Goal: Transaction & Acquisition: Book appointment/travel/reservation

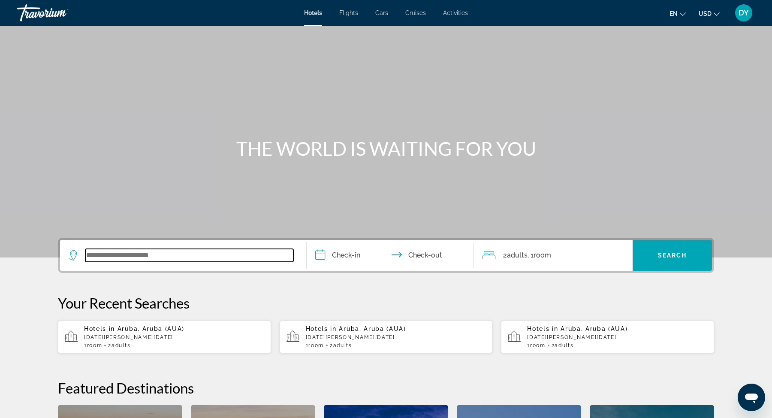
click at [121, 252] on input "Search widget" at bounding box center [189, 255] width 208 height 13
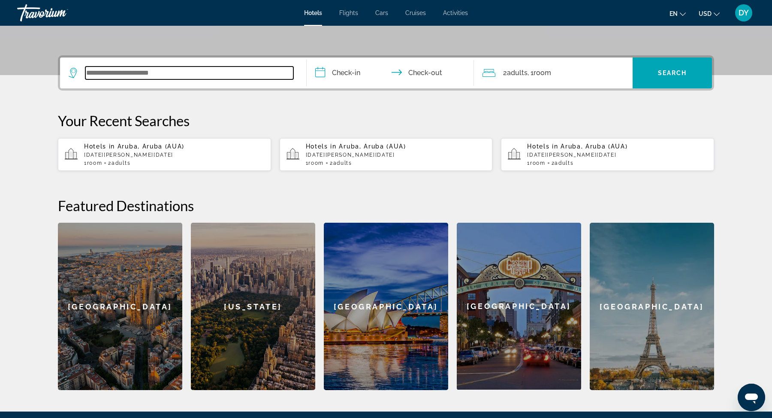
scroll to position [209, 0]
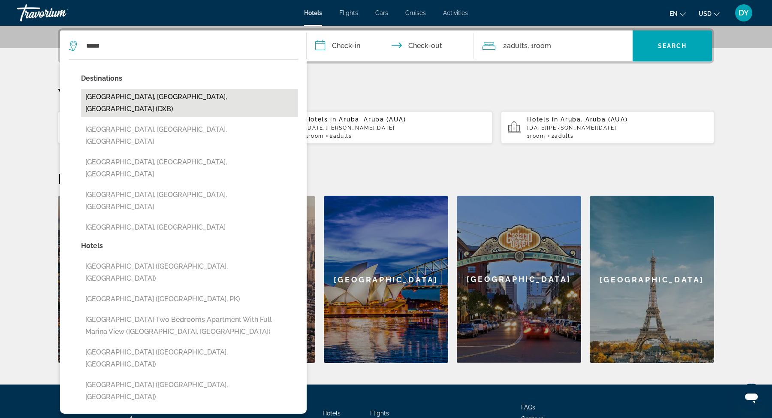
click at [180, 96] on button "[GEOGRAPHIC_DATA], [GEOGRAPHIC_DATA], [GEOGRAPHIC_DATA] (DXB)" at bounding box center [189, 103] width 217 height 28
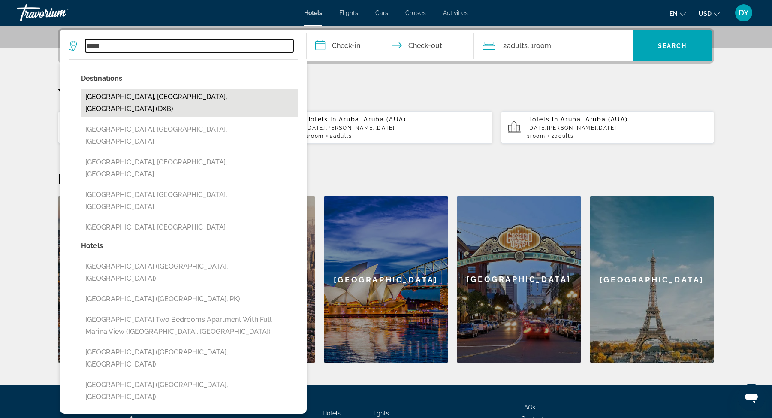
type input "**********"
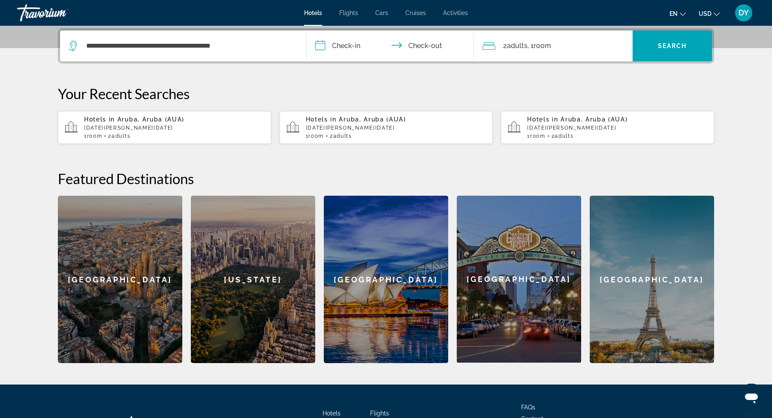
click at [352, 43] on input "**********" at bounding box center [391, 46] width 171 height 33
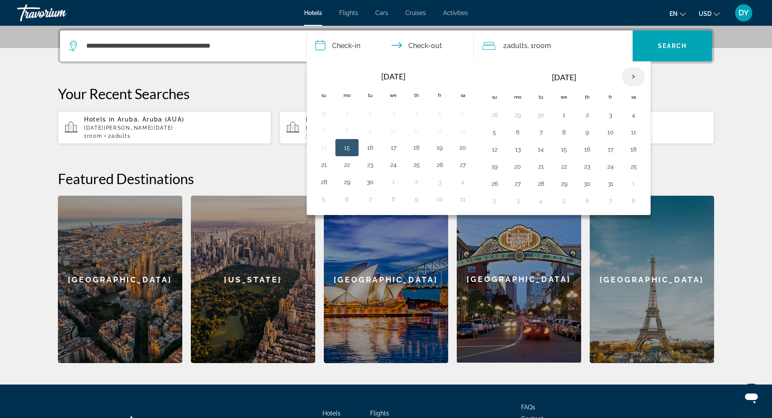
click at [630, 70] on th "Next month" at bounding box center [633, 76] width 23 height 19
click at [560, 162] on button "24" at bounding box center [564, 166] width 14 height 12
click at [556, 43] on div "2 Adult Adults , 1 Room rooms" at bounding box center [557, 46] width 150 height 12
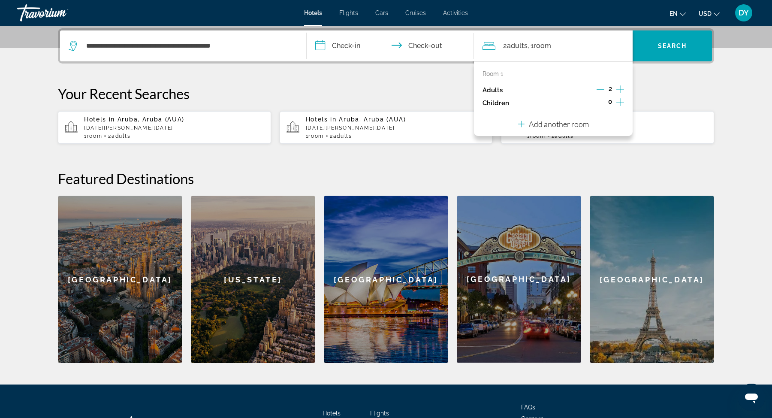
click at [621, 87] on icon "Increment adults" at bounding box center [620, 89] width 8 height 10
click at [601, 90] on icon "Decrement adults" at bounding box center [600, 89] width 8 height 8
click at [665, 44] on span "Search" at bounding box center [672, 45] width 29 height 7
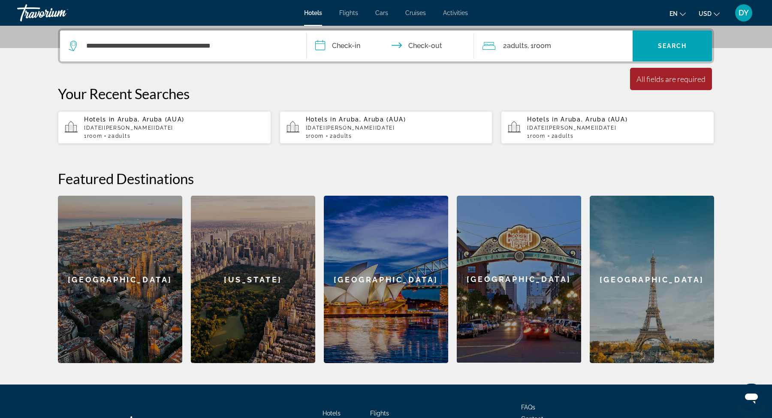
click at [348, 47] on input "**********" at bounding box center [391, 46] width 171 height 33
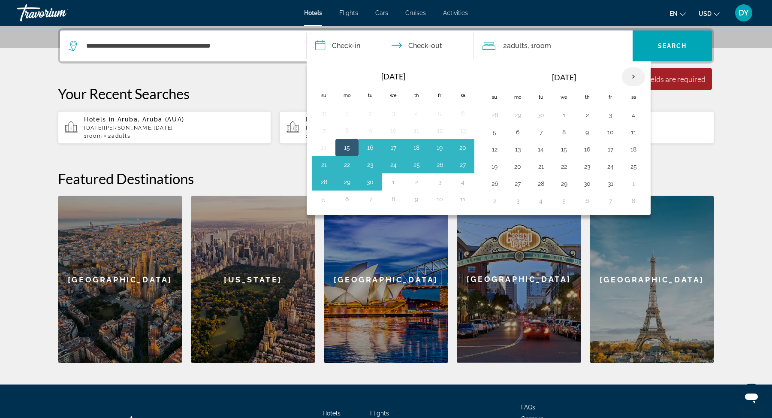
click at [624, 78] on th "Next month" at bounding box center [633, 76] width 23 height 19
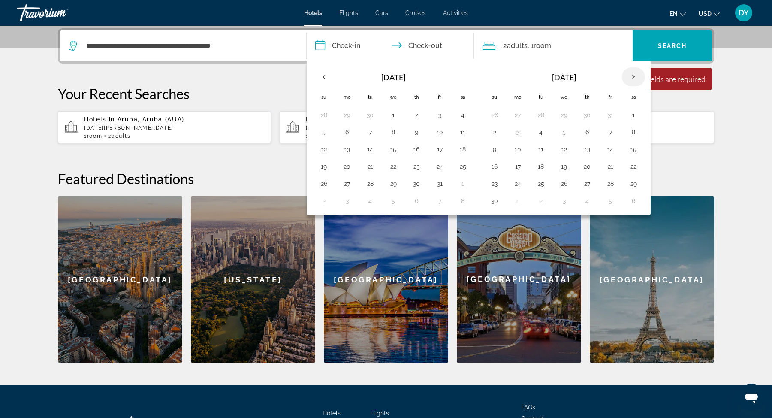
click at [625, 78] on th "Next month" at bounding box center [633, 76] width 23 height 19
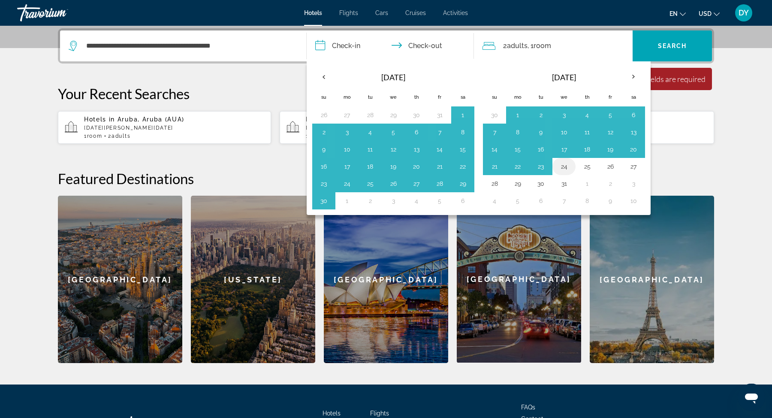
click at [564, 163] on button "24" at bounding box center [564, 166] width 14 height 12
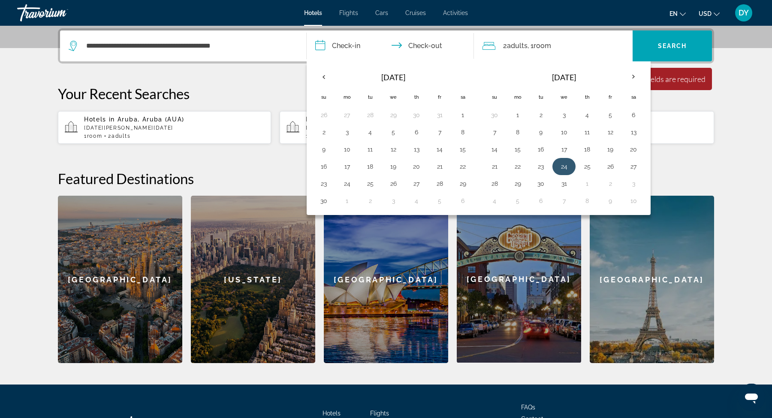
click at [564, 163] on button "24" at bounding box center [564, 166] width 14 height 12
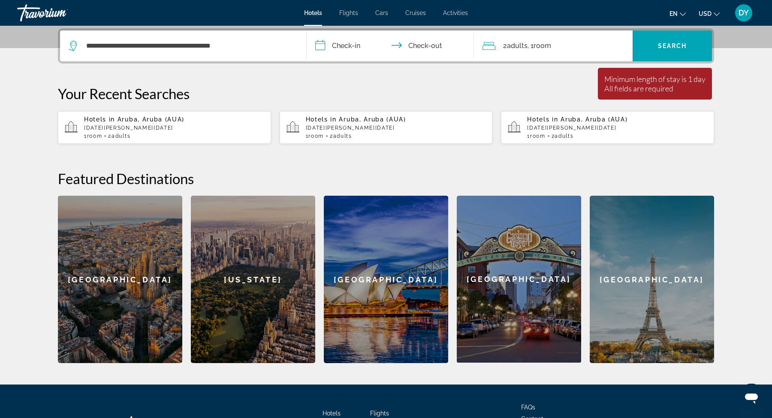
click at [361, 45] on input "**********" at bounding box center [391, 46] width 171 height 33
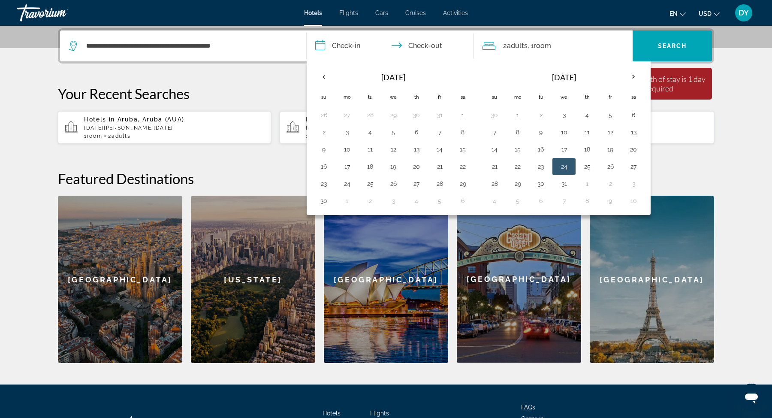
click at [559, 163] on button "24" at bounding box center [564, 166] width 14 height 12
click at [517, 183] on button "29" at bounding box center [518, 183] width 14 height 12
type input "**********"
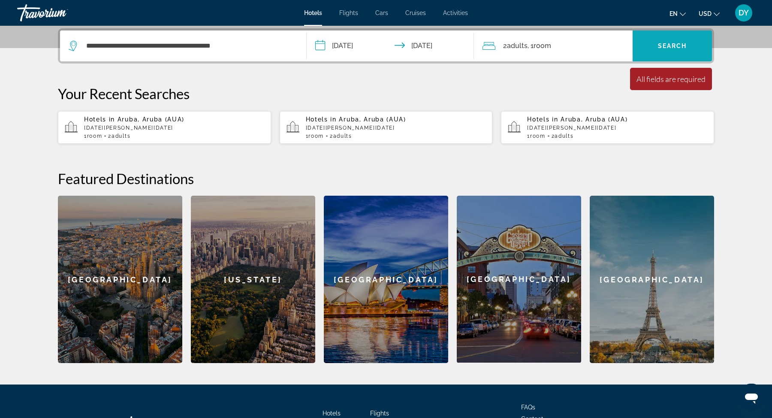
click at [668, 44] on span "Search" at bounding box center [672, 45] width 29 height 7
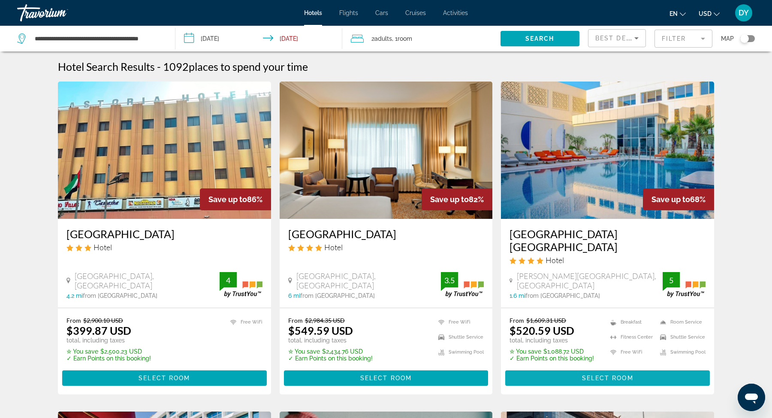
click at [613, 374] on span "Select Room" at bounding box center [607, 377] width 51 height 7
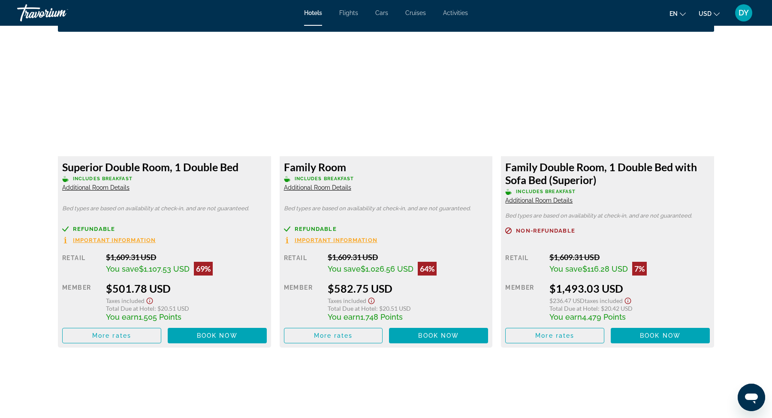
scroll to position [1167, 0]
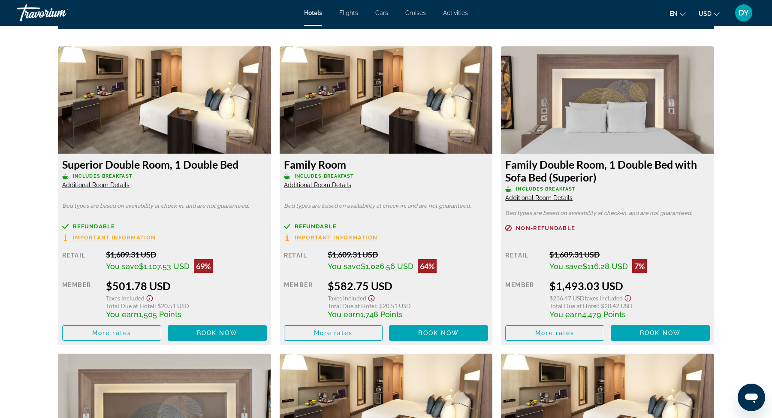
click at [334, 182] on span "Additional Room Details" at bounding box center [317, 184] width 67 height 7
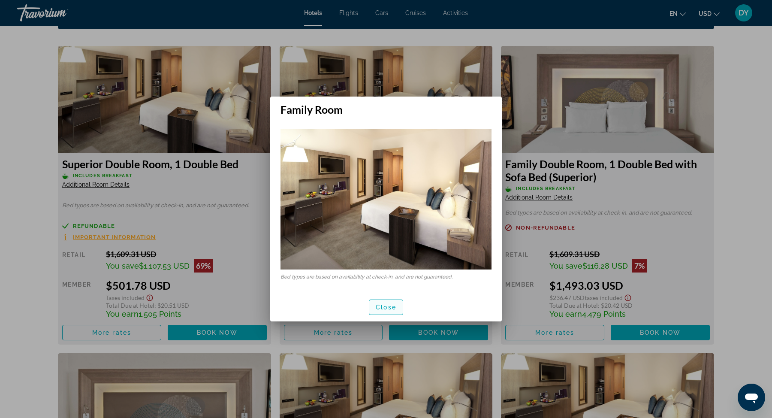
click at [385, 306] on span "Close" at bounding box center [386, 306] width 21 height 7
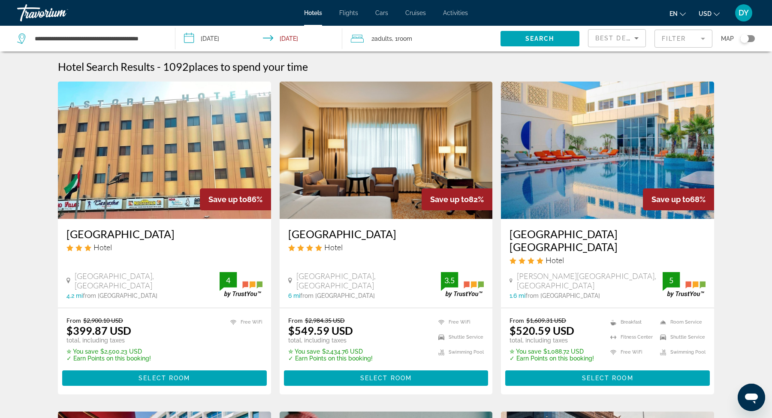
click at [291, 37] on input "**********" at bounding box center [260, 40] width 170 height 28
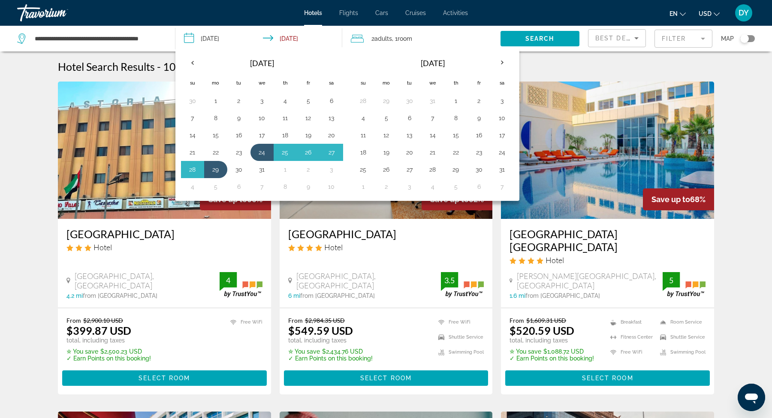
click at [291, 37] on input "**********" at bounding box center [260, 40] width 170 height 28
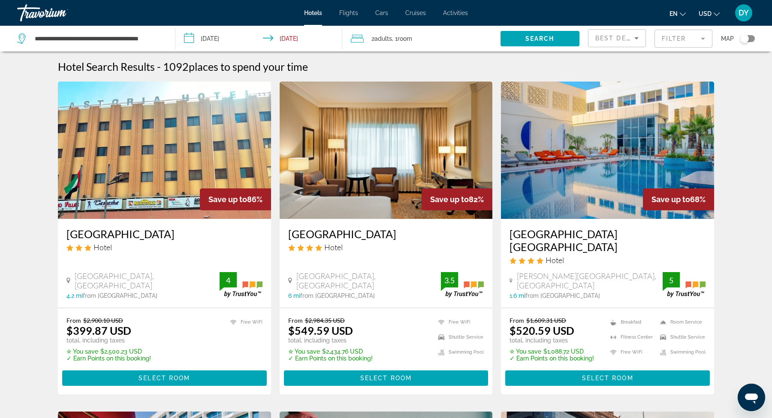
scroll to position [1, 0]
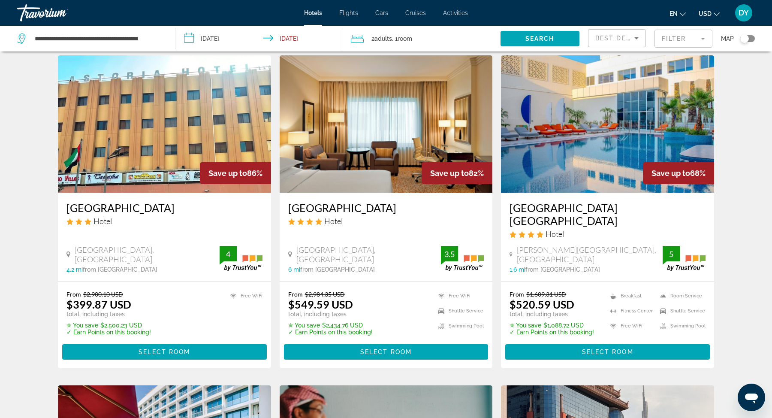
scroll to position [47, 0]
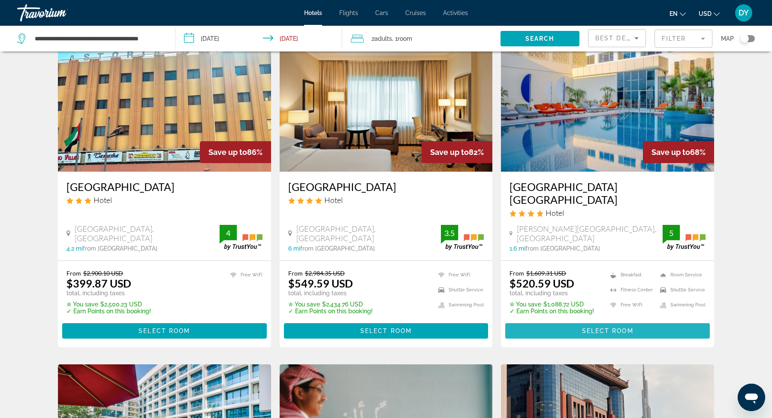
click at [587, 327] on span "Select Room" at bounding box center [607, 330] width 51 height 7
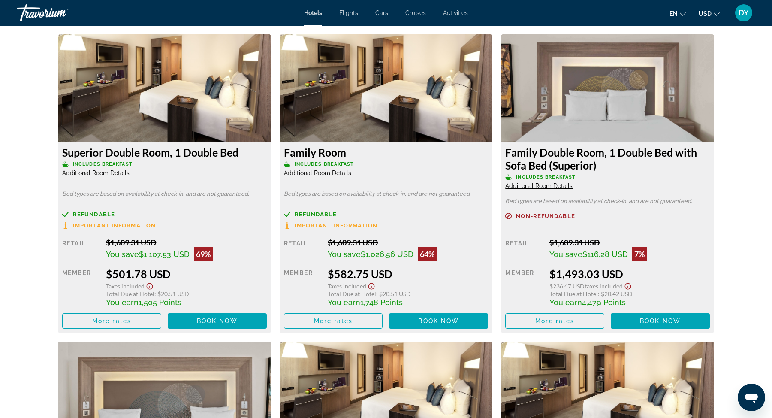
scroll to position [1174, 0]
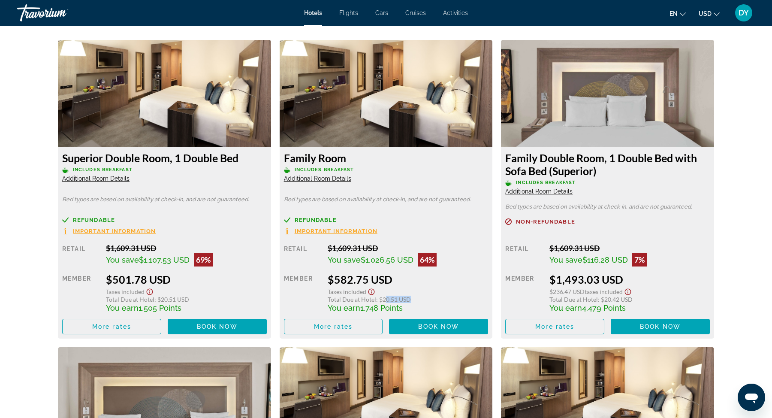
drag, startPoint x: 413, startPoint y: 299, endPoint x: 384, endPoint y: 300, distance: 29.6
click at [384, 300] on div "Total Due at Hotel : $20.51 USD" at bounding box center [408, 298] width 160 height 7
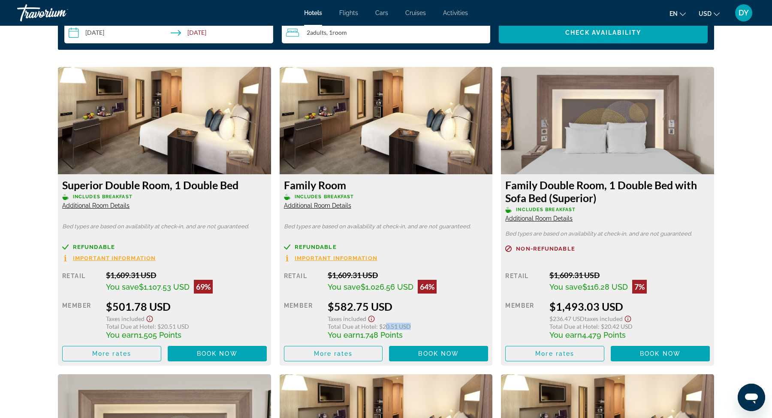
scroll to position [1146, 0]
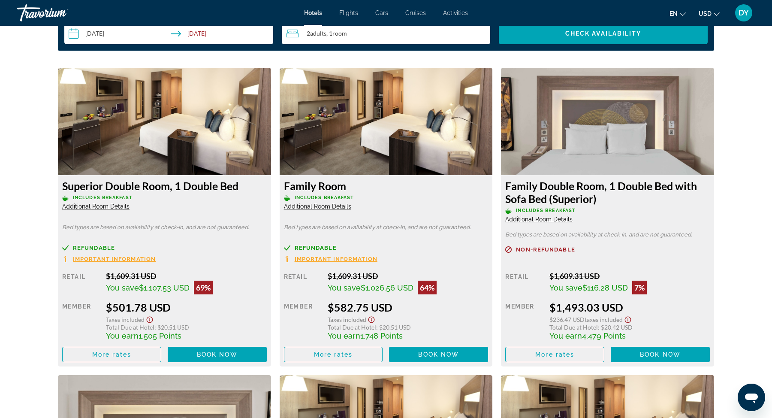
click at [340, 206] on span "Additional Room Details" at bounding box center [317, 206] width 67 height 7
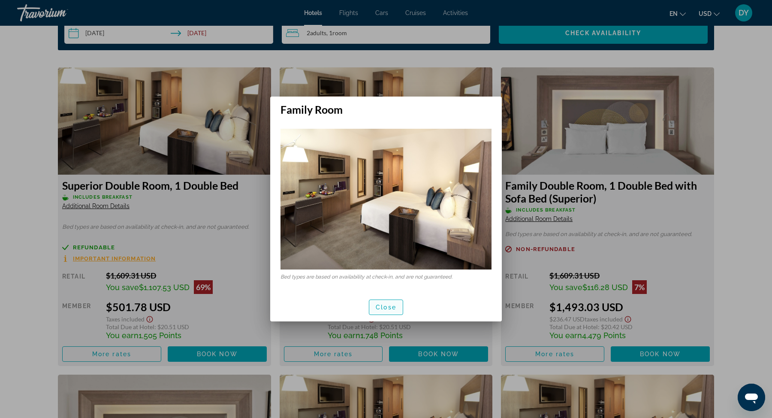
click at [400, 316] on span "button" at bounding box center [385, 307] width 33 height 21
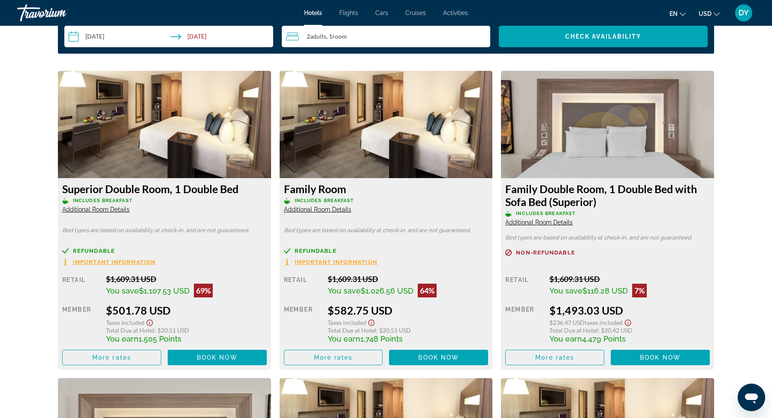
scroll to position [1137, 0]
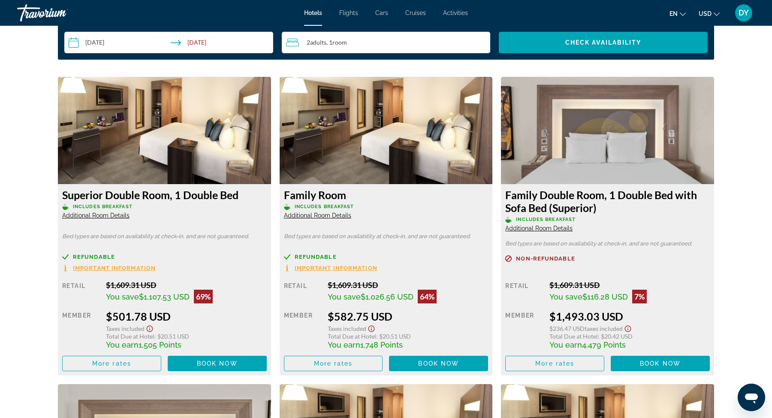
click at [349, 45] on div "2 Adult Adults , 1 Room rooms" at bounding box center [388, 42] width 204 height 10
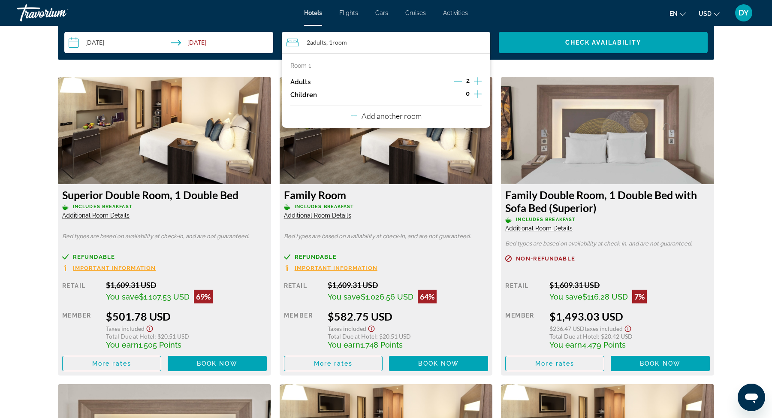
click at [395, 116] on p "Add another room" at bounding box center [391, 115] width 60 height 9
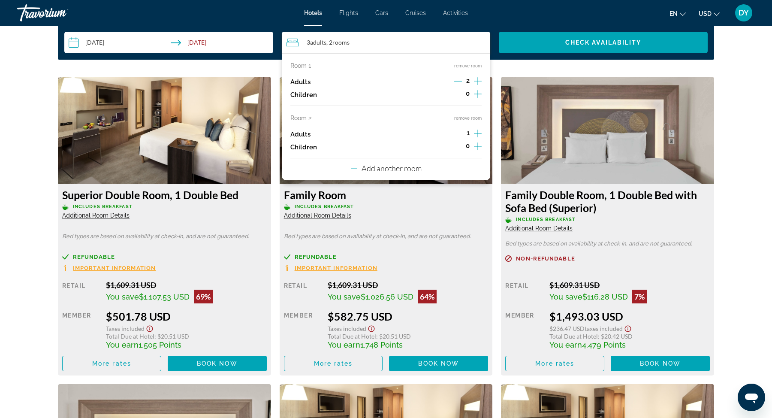
click at [479, 132] on icon "Increment adults" at bounding box center [478, 133] width 8 height 10
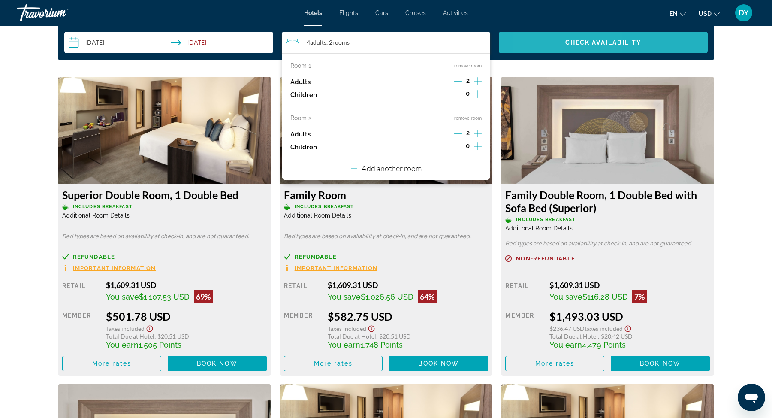
click at [556, 43] on span "Search widget" at bounding box center [603, 42] width 209 height 21
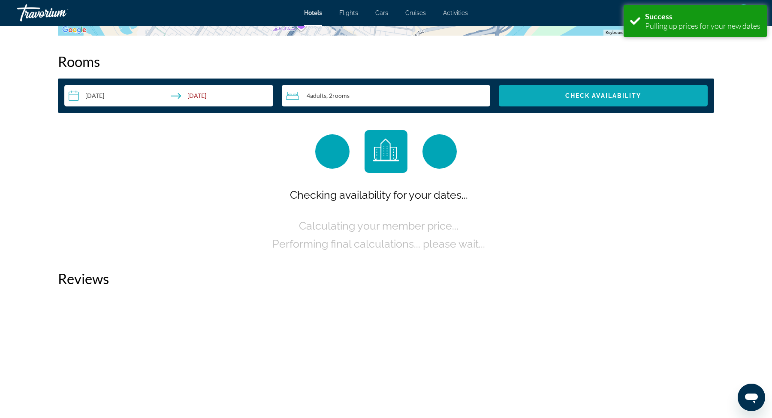
scroll to position [1085, 0]
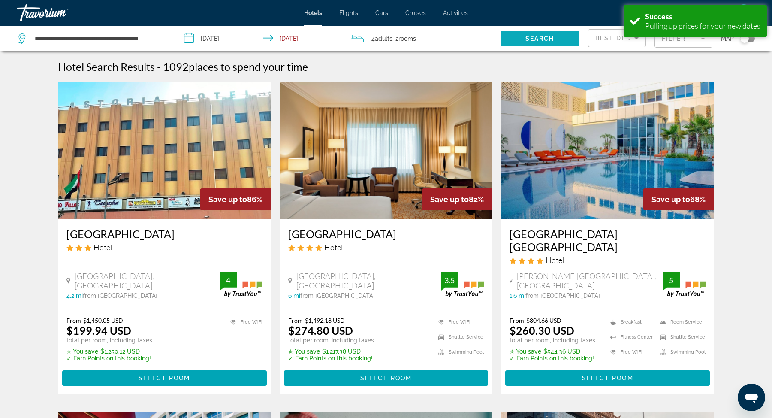
click at [538, 40] on span "Search" at bounding box center [539, 38] width 29 height 7
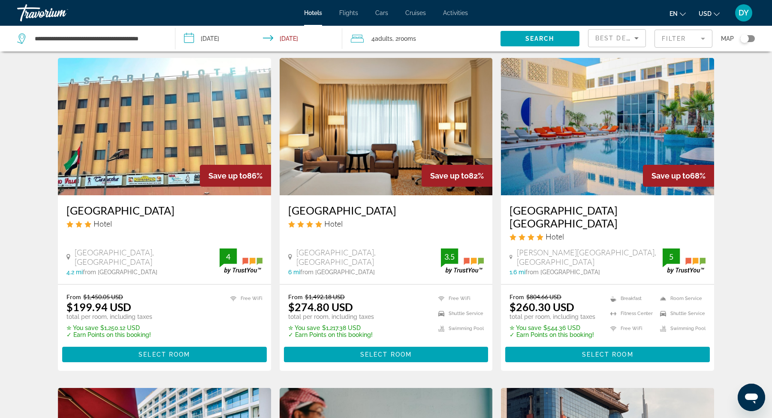
scroll to position [24, 0]
click at [598, 350] on span "Select Room" at bounding box center [607, 353] width 51 height 7
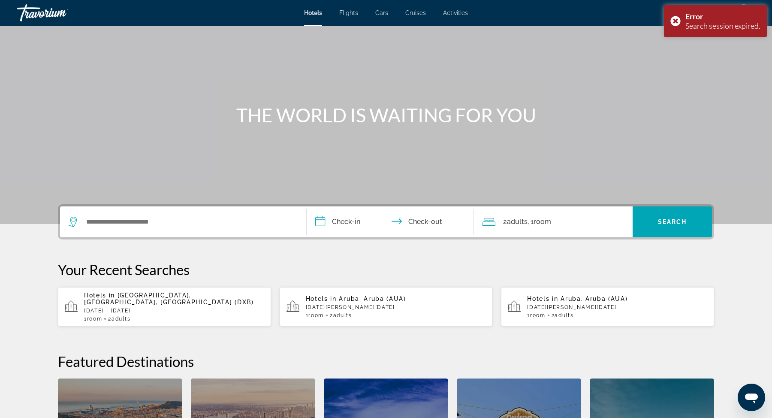
scroll to position [44, 0]
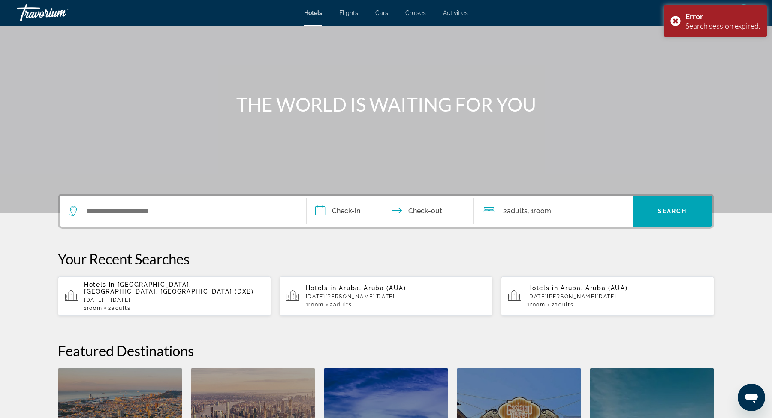
click at [188, 297] on p "[DATE] - [DATE]" at bounding box center [174, 300] width 180 height 6
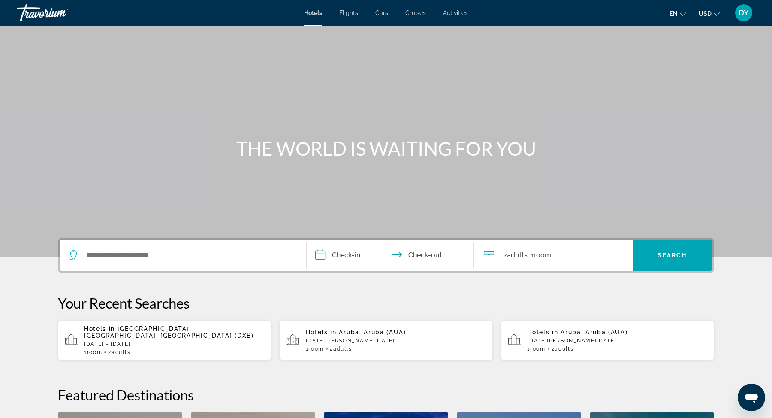
click at [123, 341] on p "[DATE] - [DATE]" at bounding box center [174, 344] width 180 height 6
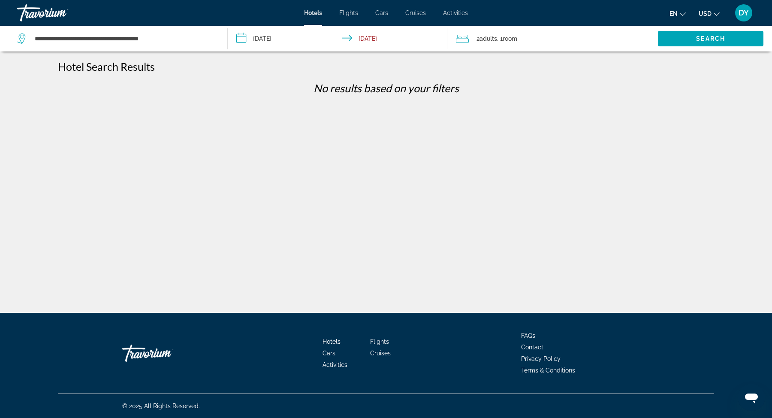
click at [501, 39] on span ", 1 Room rooms" at bounding box center [507, 39] width 20 height 12
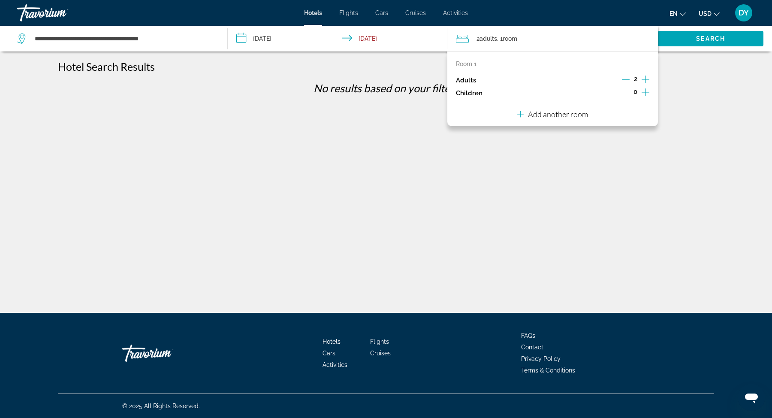
click at [559, 115] on p "Add another room" at bounding box center [558, 113] width 60 height 9
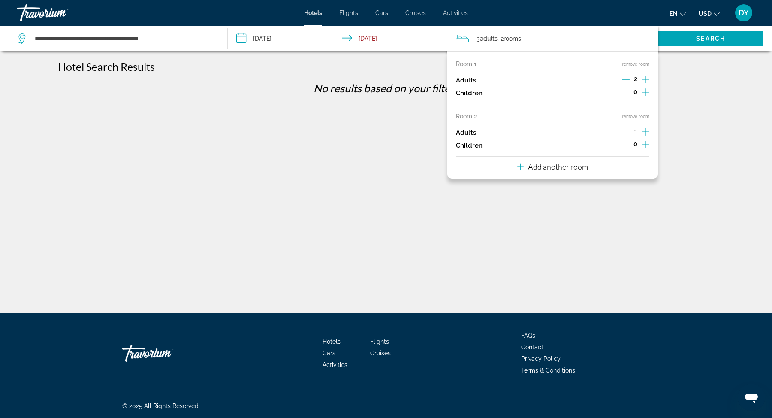
click at [643, 132] on icon "Increment adults" at bounding box center [645, 131] width 8 height 10
click at [690, 36] on span "Search widget" at bounding box center [710, 38] width 105 height 21
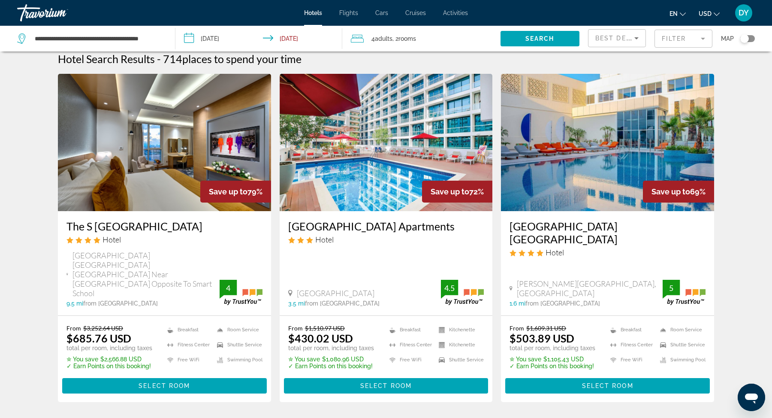
scroll to position [10, 0]
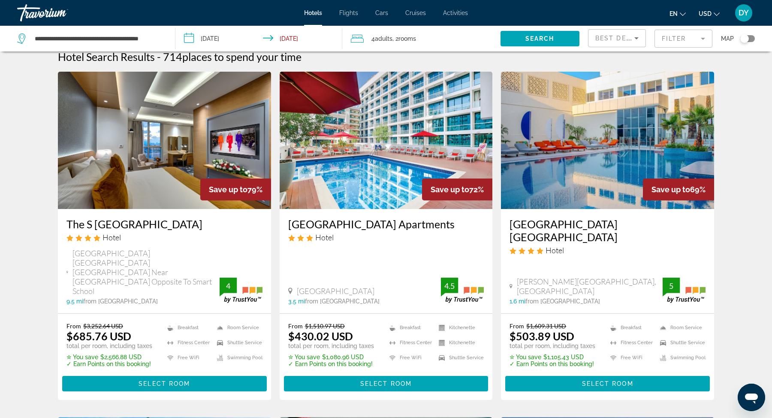
click at [408, 39] on span "rooms" at bounding box center [407, 38] width 18 height 7
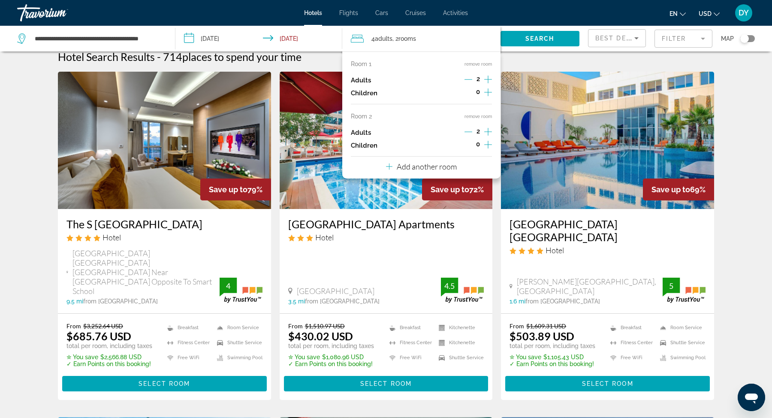
click at [440, 39] on div "4 Adult Adults , 2 Room rooms" at bounding box center [426, 39] width 150 height 12
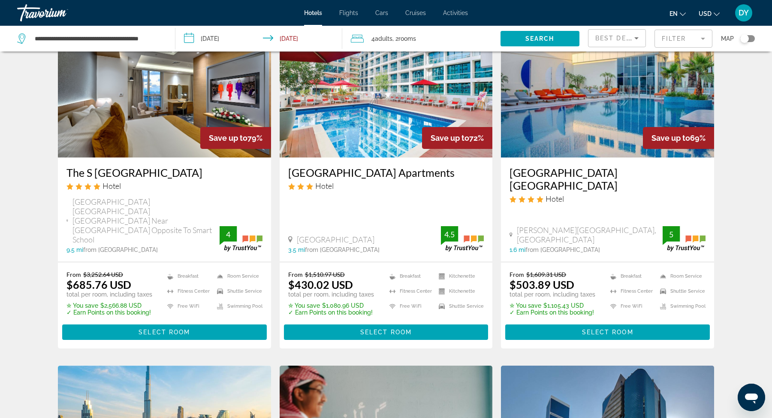
scroll to position [65, 0]
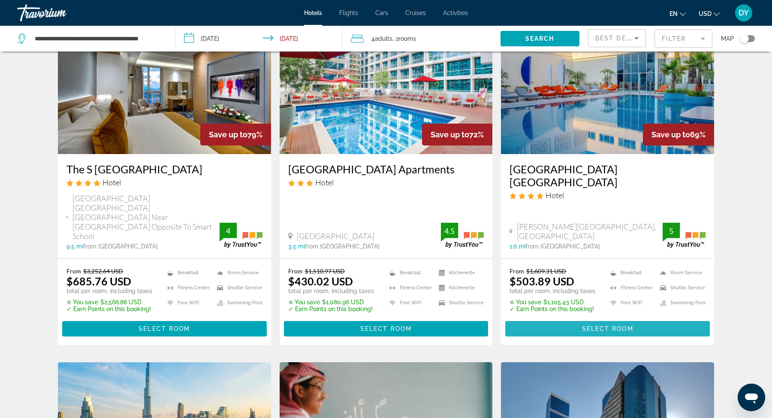
click at [578, 318] on span "Main content" at bounding box center [607, 328] width 204 height 21
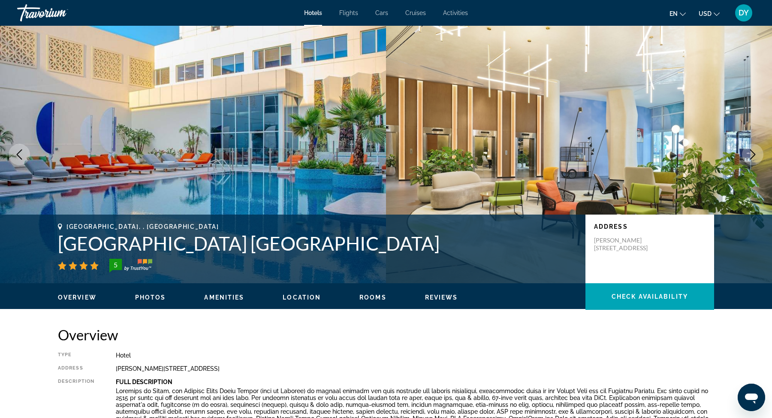
click at [313, 12] on span "Hotels" at bounding box center [313, 12] width 18 height 7
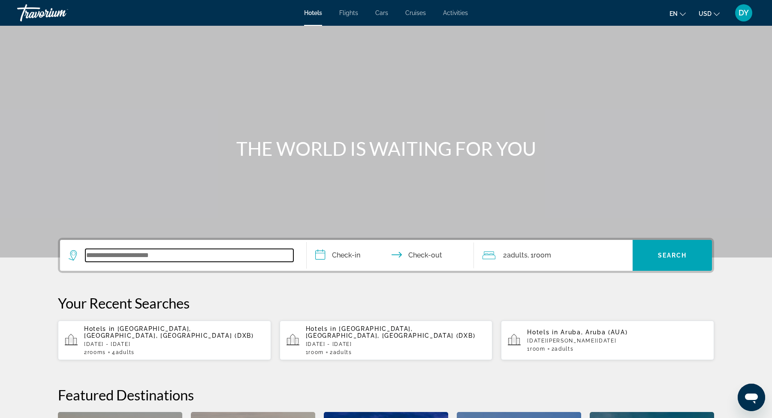
click at [139, 261] on input "Search widget" at bounding box center [189, 255] width 208 height 13
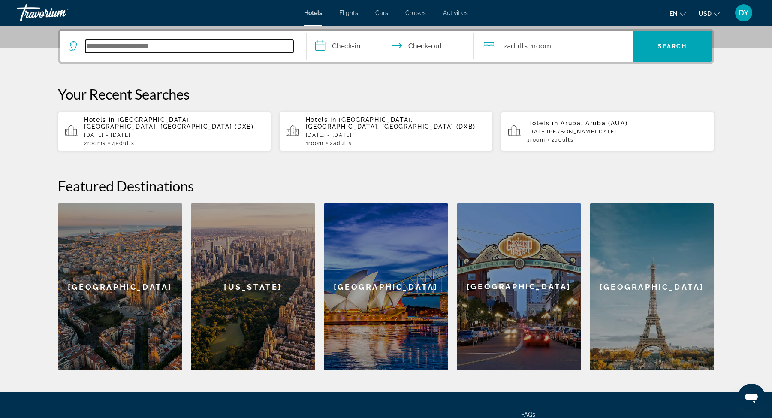
scroll to position [209, 0]
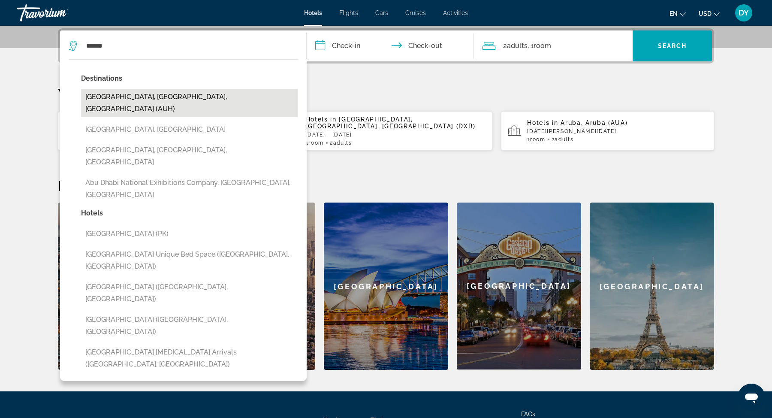
click at [199, 101] on button "[GEOGRAPHIC_DATA], [GEOGRAPHIC_DATA], [GEOGRAPHIC_DATA] (AUH)" at bounding box center [189, 103] width 217 height 28
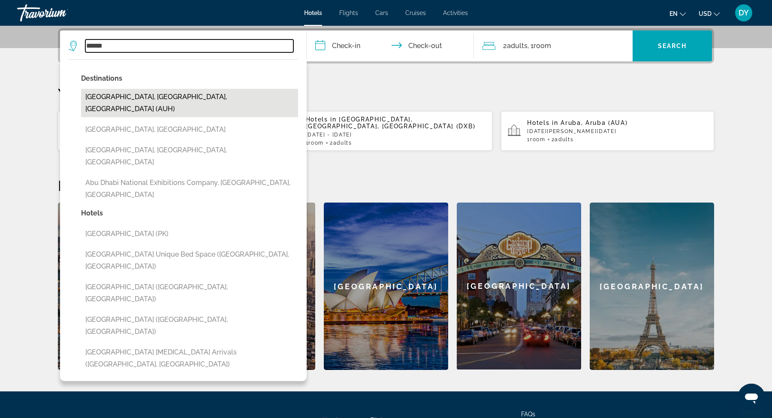
type input "**********"
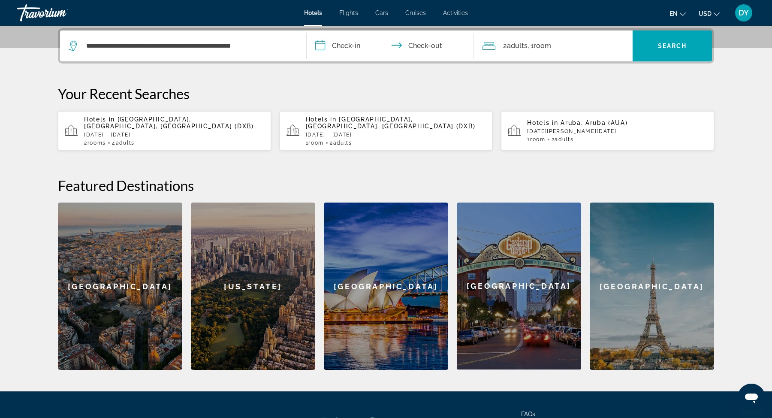
click at [353, 39] on input "**********" at bounding box center [391, 46] width 171 height 33
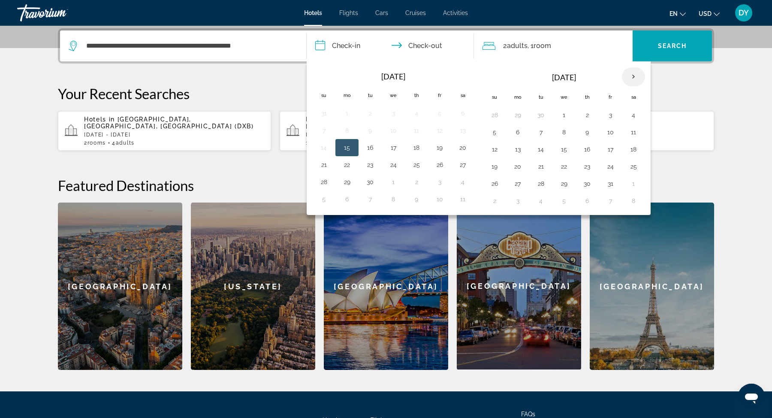
click at [625, 77] on th "Next month" at bounding box center [633, 76] width 23 height 19
click at [319, 77] on th "Previous month" at bounding box center [323, 76] width 23 height 19
click at [512, 178] on button "29" at bounding box center [518, 183] width 14 height 12
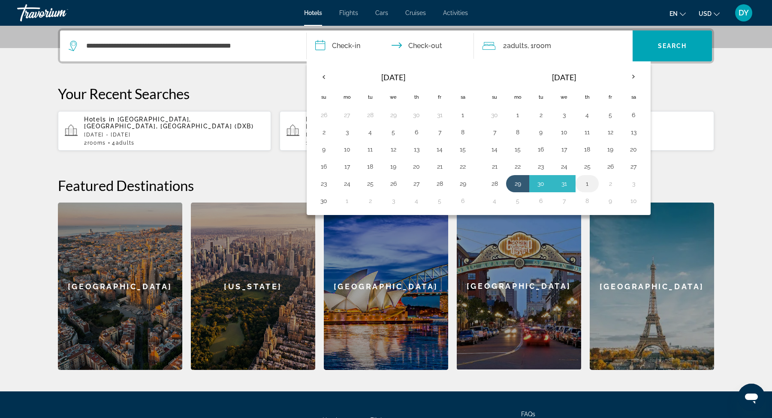
click at [582, 178] on button "1" at bounding box center [587, 183] width 14 height 12
type input "**********"
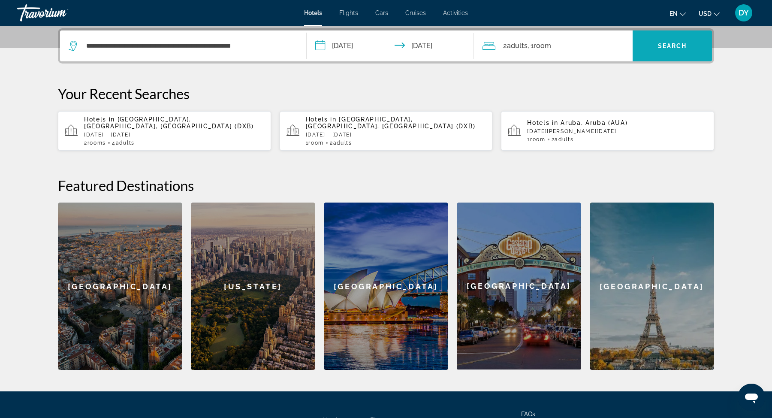
click at [662, 43] on span "Search" at bounding box center [672, 45] width 29 height 7
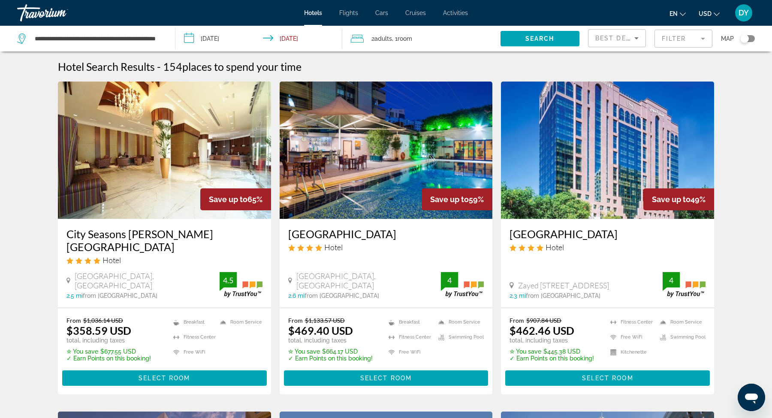
click at [409, 38] on span "Room" at bounding box center [404, 38] width 15 height 7
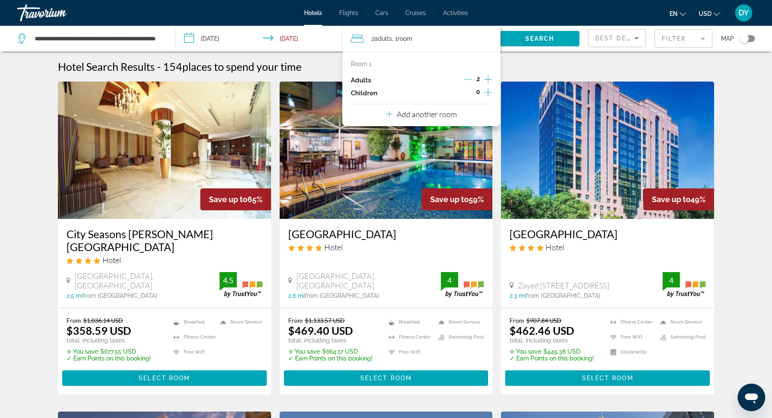
click at [432, 119] on div "Add another room" at bounding box center [421, 114] width 71 height 10
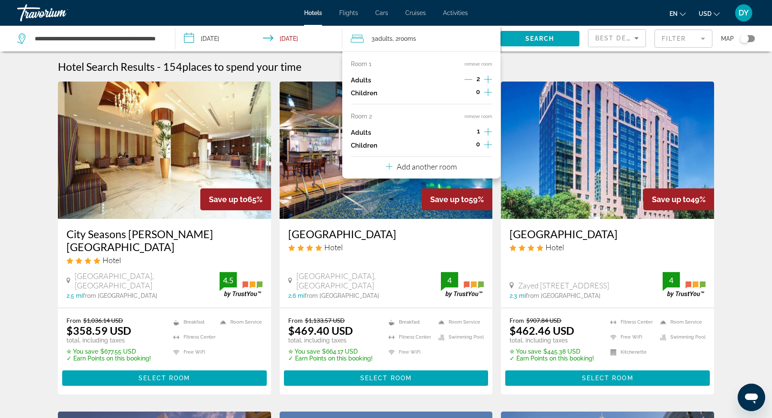
click at [489, 132] on icon "Increment adults" at bounding box center [488, 132] width 8 height 8
click at [540, 37] on span "Search" at bounding box center [539, 38] width 29 height 7
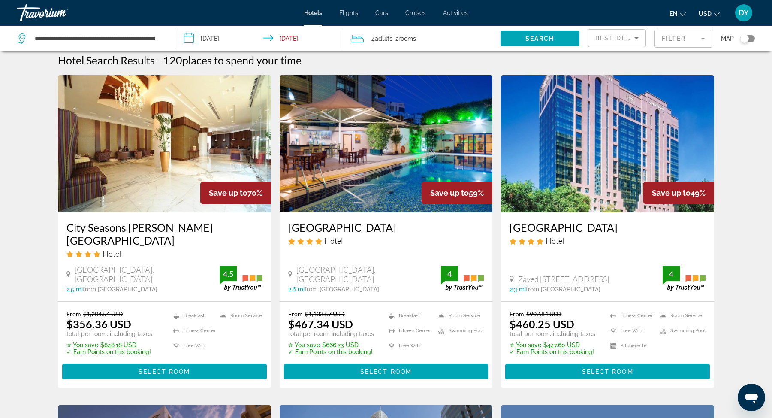
scroll to position [1, 0]
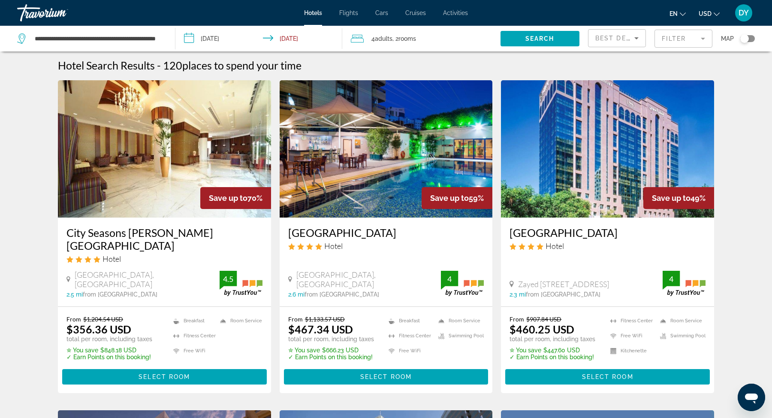
click at [406, 40] on span "rooms" at bounding box center [407, 38] width 18 height 7
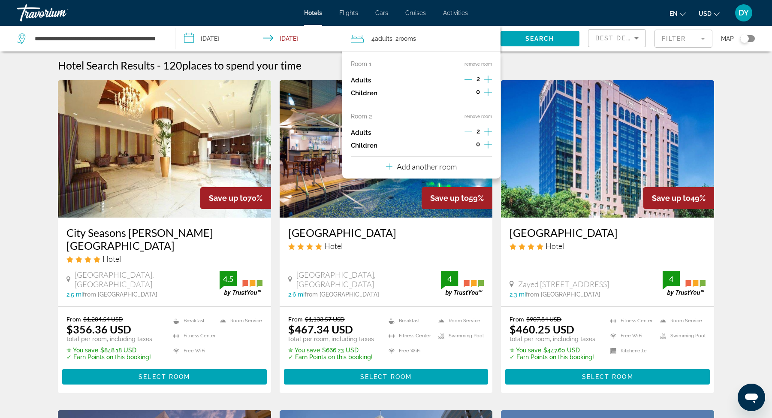
click at [406, 40] on span "rooms" at bounding box center [407, 38] width 18 height 7
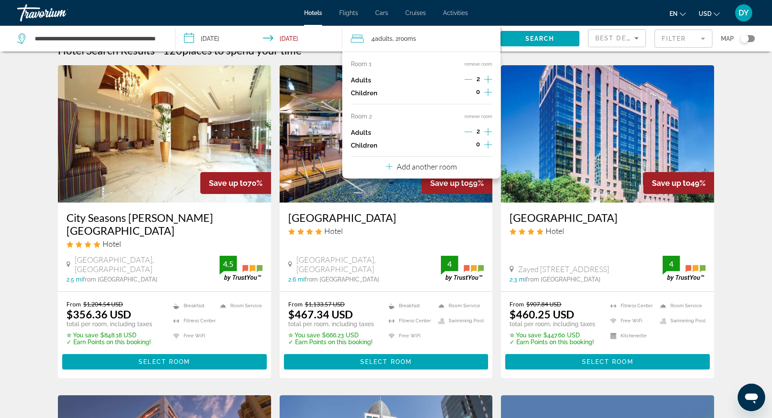
scroll to position [19, 0]
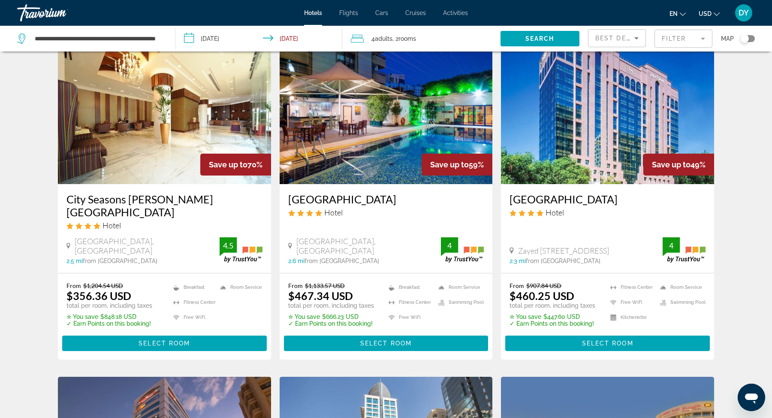
scroll to position [36, 0]
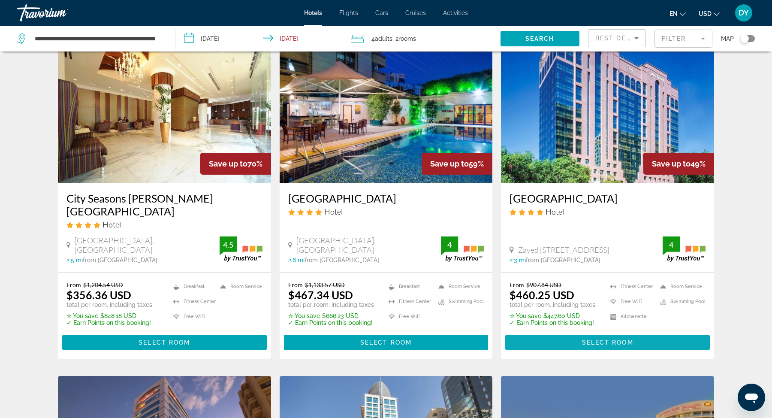
click at [593, 339] on span "Select Room" at bounding box center [607, 342] width 51 height 7
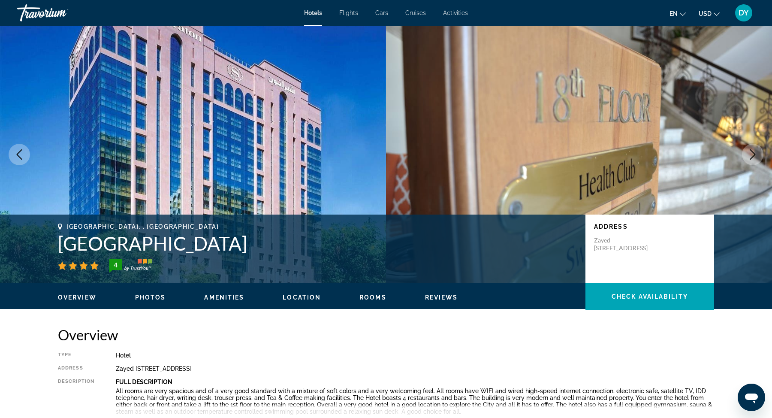
click at [350, 15] on span "Flights" at bounding box center [348, 12] width 19 height 7
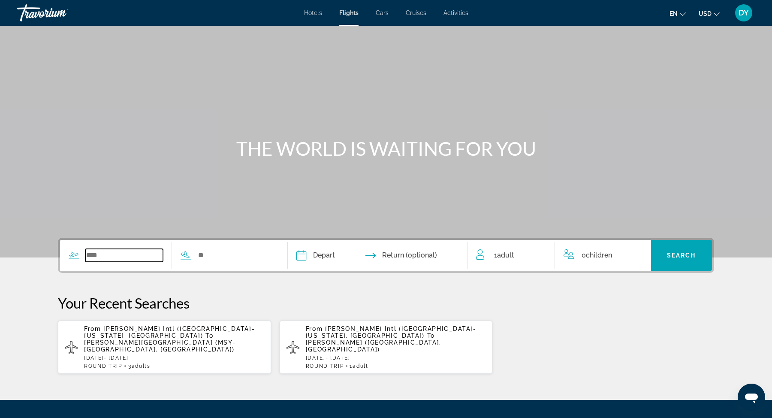
click at [105, 250] on input "Search widget" at bounding box center [124, 255] width 78 height 13
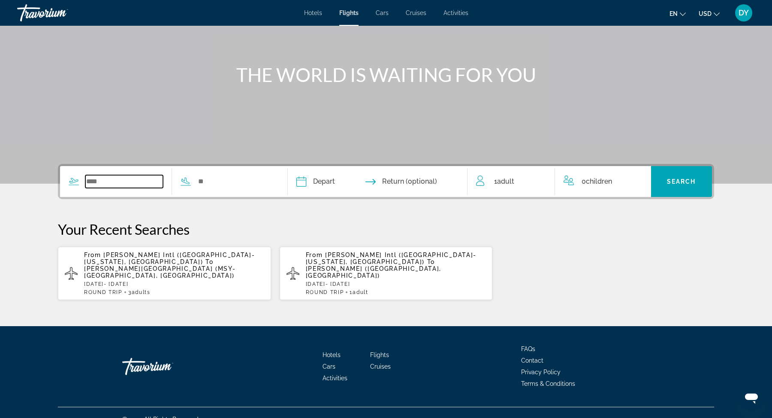
scroll to position [80, 0]
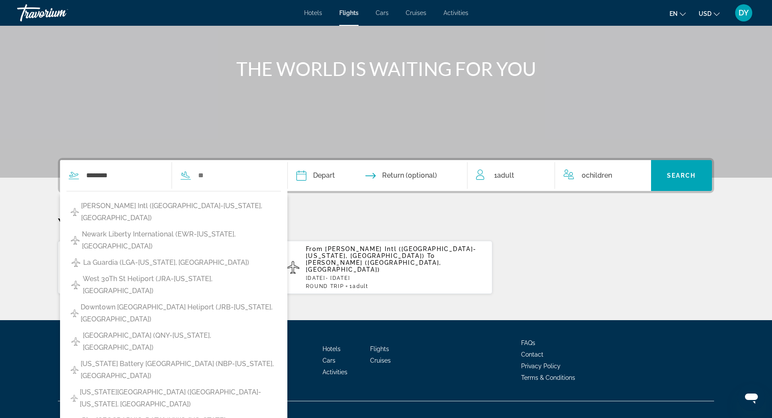
click at [134, 210] on span "John F Kennedy Intl (JFK-New York, United States of America)" at bounding box center [179, 212] width 196 height 24
type input "**********"
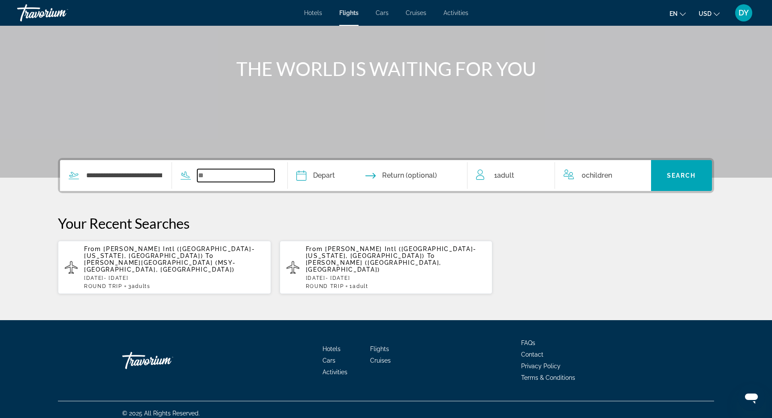
click at [205, 175] on input "Search widget" at bounding box center [236, 175] width 78 height 13
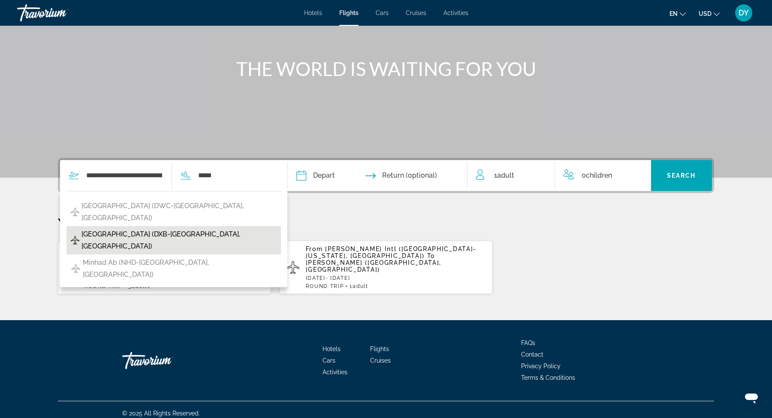
click at [197, 234] on span "Dubai Intl Airport (DXB-Dubai, United Arab Emirates)" at bounding box center [178, 240] width 195 height 24
type input "**********"
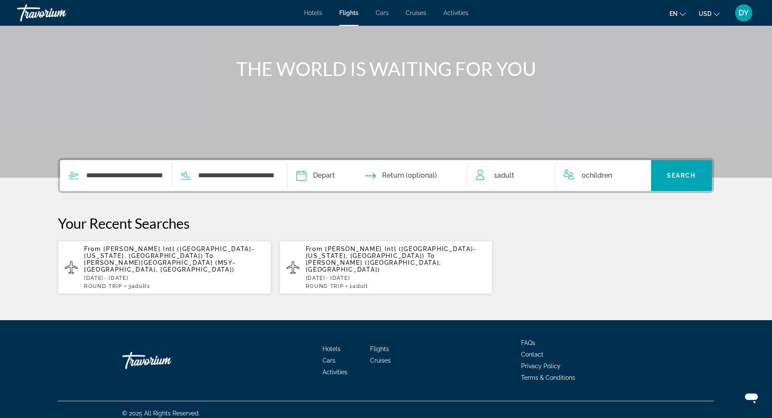
click at [325, 175] on input "Depart date" at bounding box center [338, 176] width 89 height 33
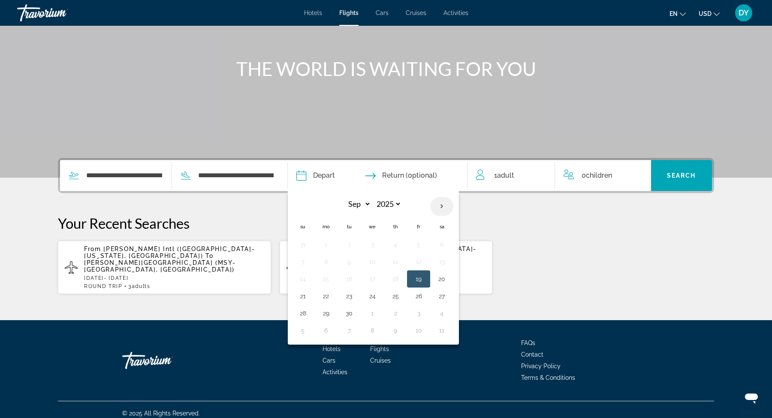
click at [442, 207] on th "Next month" at bounding box center [441, 206] width 23 height 19
select select "**"
click at [371, 296] on button "24" at bounding box center [372, 296] width 14 height 12
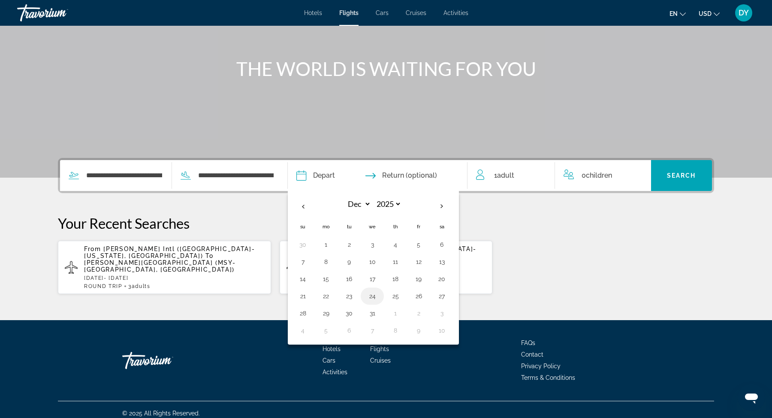
type input "**********"
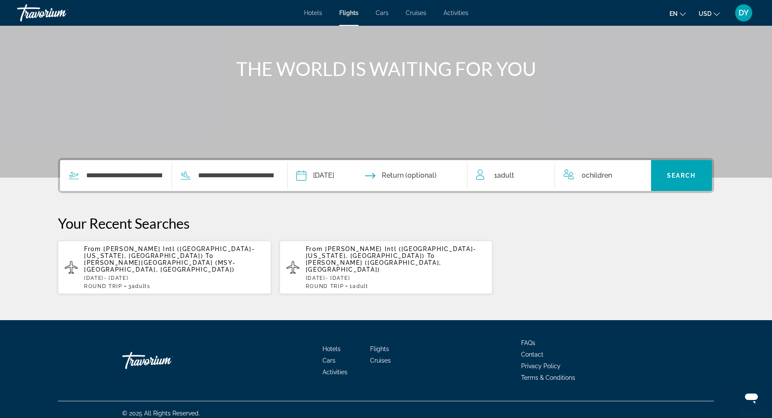
click at [515, 175] on div "1 Adult Adults" at bounding box center [515, 175] width 78 height 12
click at [545, 172] on icon "Increment adults" at bounding box center [542, 173] width 8 height 10
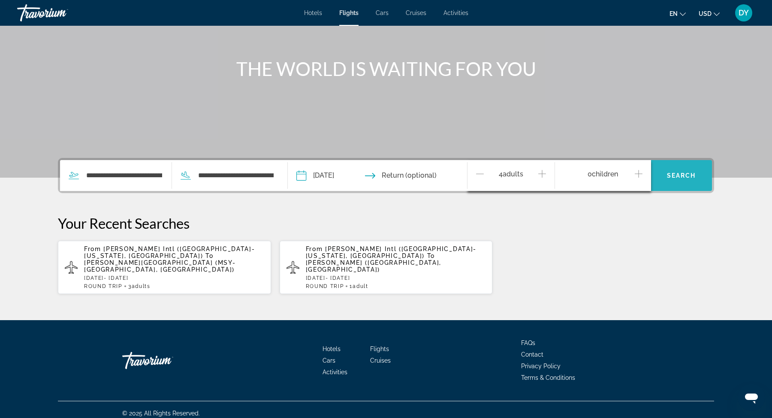
click at [673, 170] on span "Search widget" at bounding box center [681, 175] width 61 height 21
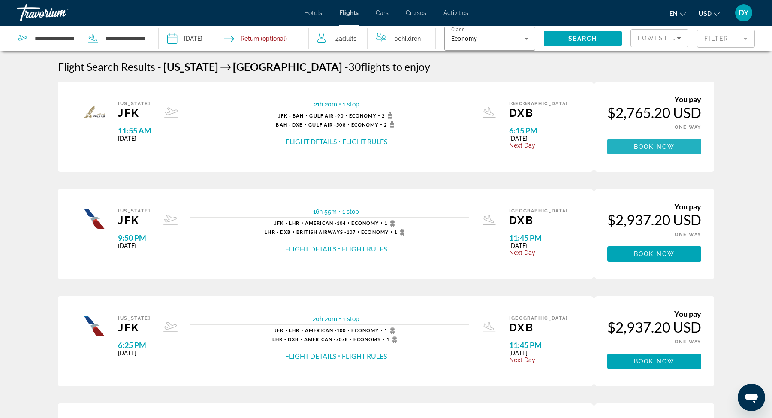
click at [645, 149] on span "Book now" at bounding box center [654, 146] width 41 height 7
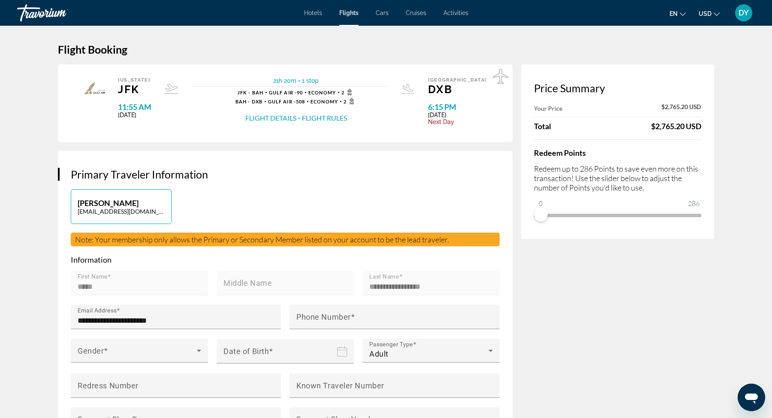
click at [349, 13] on span "Flights" at bounding box center [348, 12] width 19 height 7
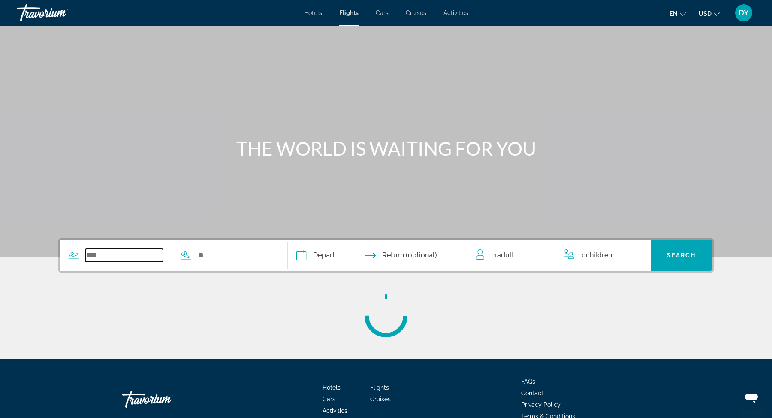
click at [110, 256] on input "Search widget" at bounding box center [124, 255] width 78 height 13
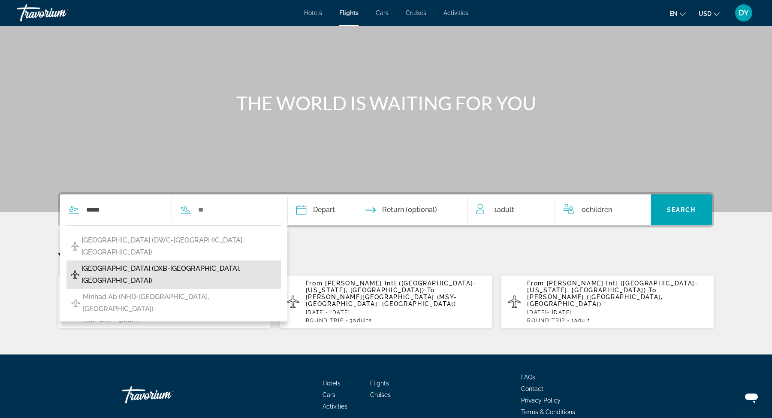
click at [123, 265] on span "Dubai Intl Airport (DXB-Dubai, United Arab Emirates)" at bounding box center [178, 274] width 195 height 24
type input "**********"
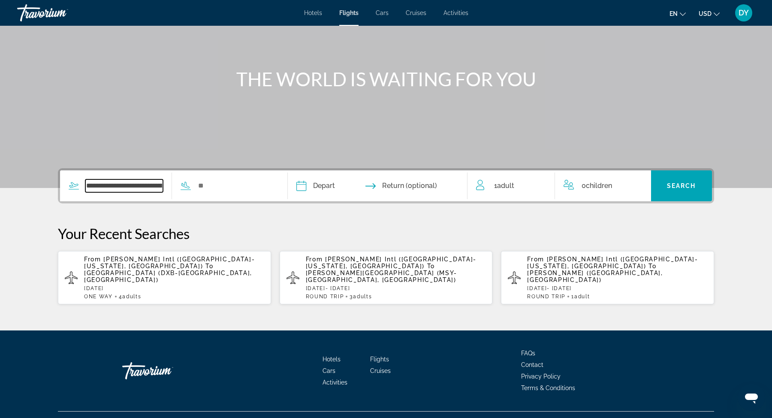
scroll to position [80, 0]
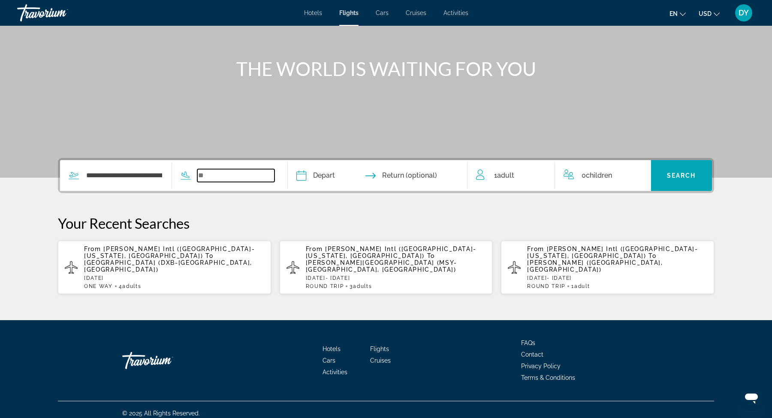
click at [216, 177] on input "Search widget" at bounding box center [236, 175] width 78 height 13
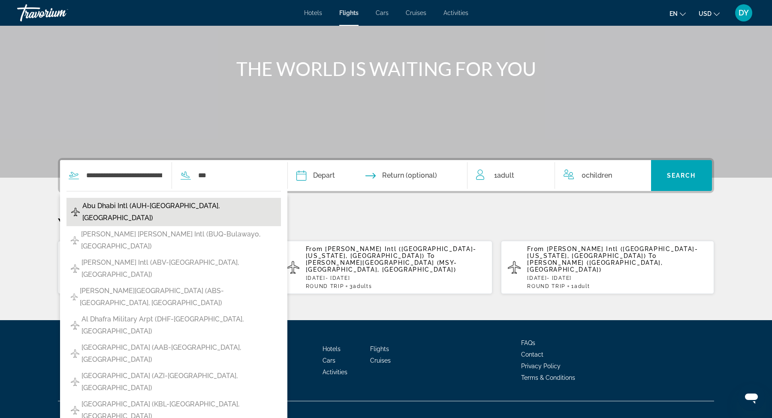
click at [205, 205] on span "Abu Dhabi Intl (AUH-Abu Dhabi, United Arab Emirates)" at bounding box center [179, 212] width 194 height 24
type input "**********"
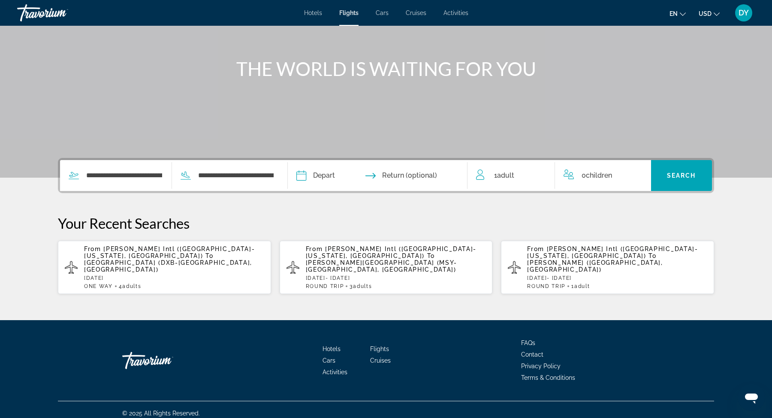
click at [326, 175] on input "Depart date" at bounding box center [338, 176] width 89 height 33
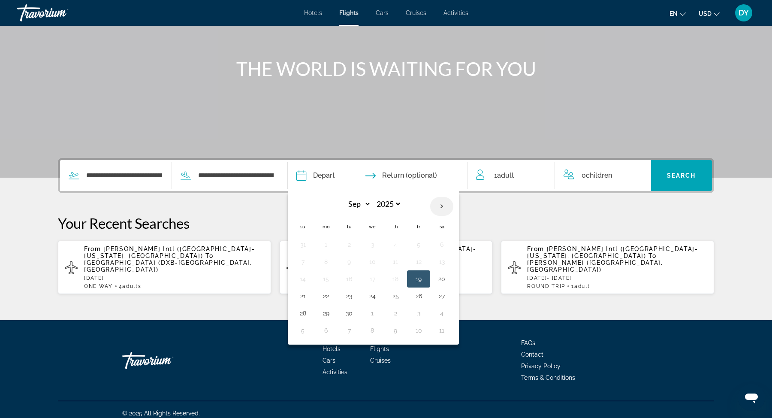
click at [439, 207] on th "Next month" at bounding box center [441, 206] width 23 height 19
select select "*"
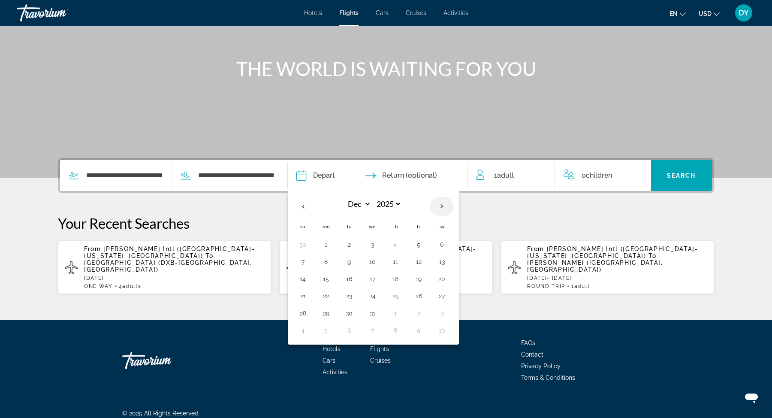
select select "****"
click at [302, 205] on th "Previous month" at bounding box center [302, 206] width 23 height 19
select select "**"
select select "****"
click at [327, 308] on button "29" at bounding box center [326, 313] width 14 height 12
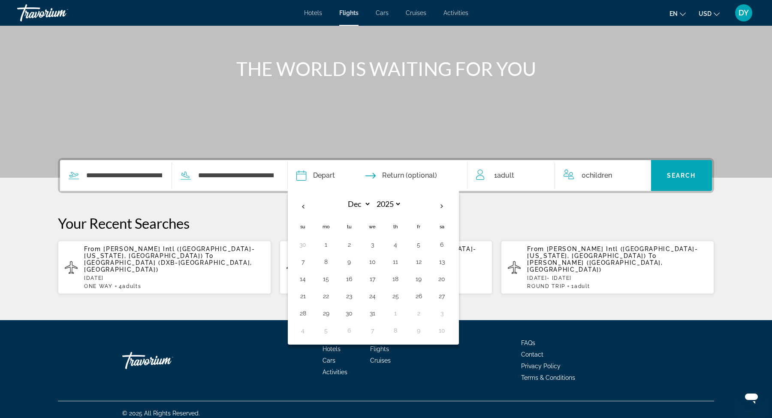
type input "**********"
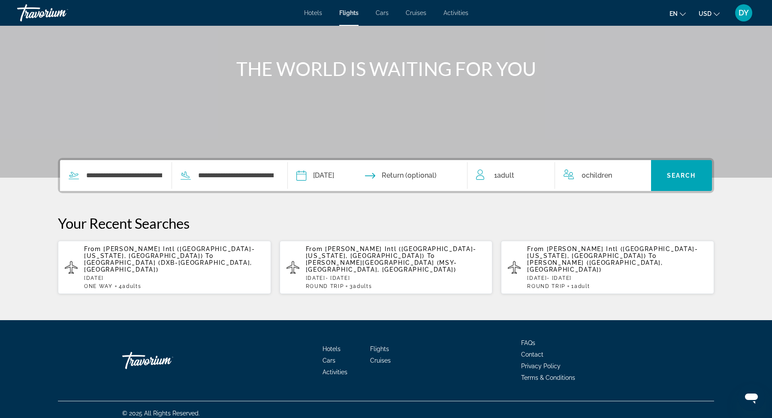
click at [508, 177] on span "Adult" at bounding box center [505, 175] width 17 height 8
click at [542, 174] on icon "Increment adults" at bounding box center [542, 174] width 8 height 8
click at [542, 174] on icon "Increment adults" at bounding box center [542, 173] width 8 height 10
click at [676, 171] on button "Search" at bounding box center [681, 175] width 61 height 31
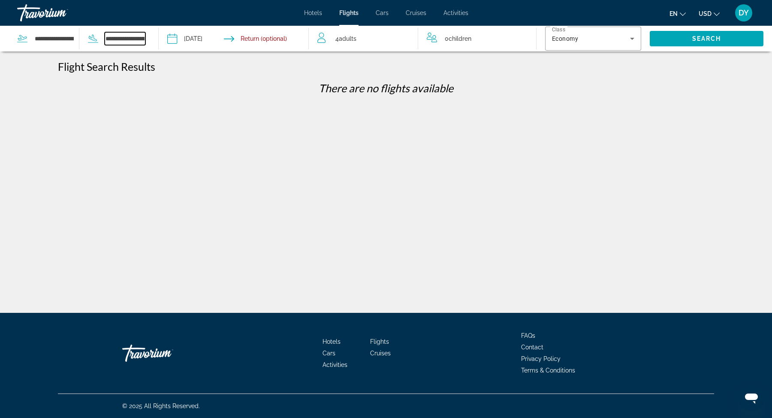
click at [118, 41] on input "**********" at bounding box center [125, 38] width 41 height 13
click at [55, 41] on input "**********" at bounding box center [54, 38] width 41 height 13
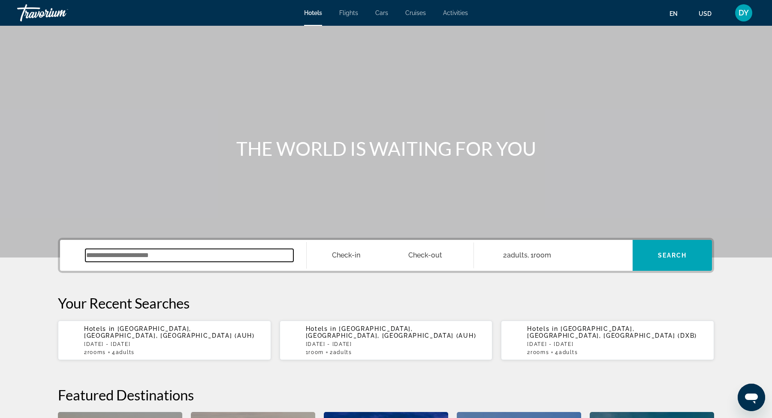
click at [127, 253] on input "Search widget" at bounding box center [189, 255] width 208 height 13
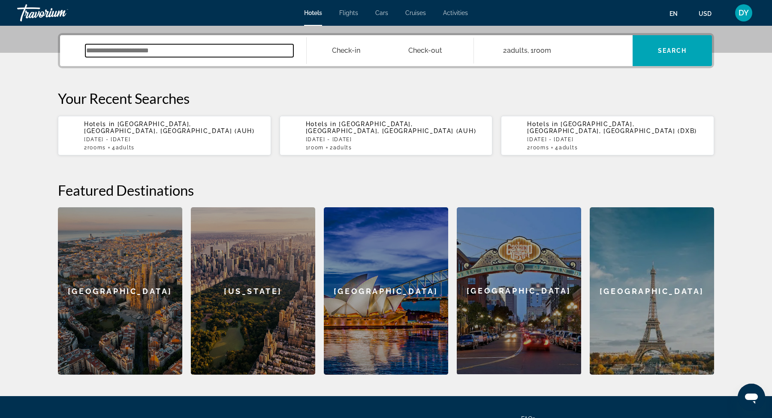
scroll to position [209, 0]
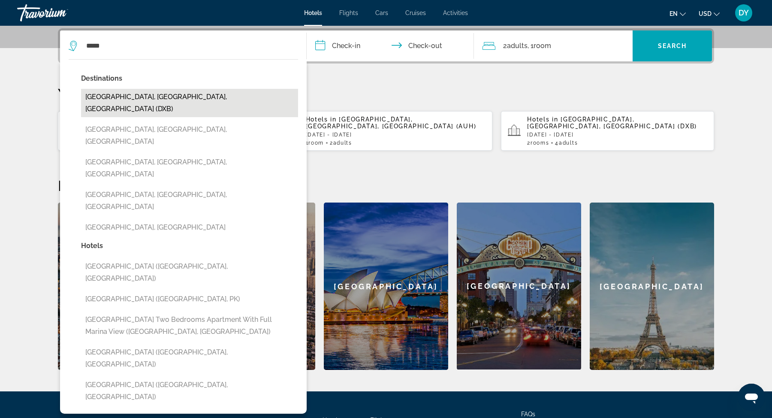
click at [186, 93] on button "[GEOGRAPHIC_DATA], [GEOGRAPHIC_DATA], [GEOGRAPHIC_DATA] (DXB)" at bounding box center [189, 103] width 217 height 28
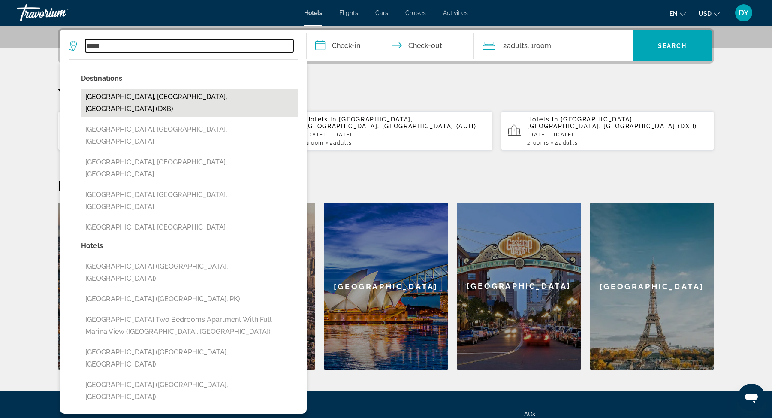
type input "**********"
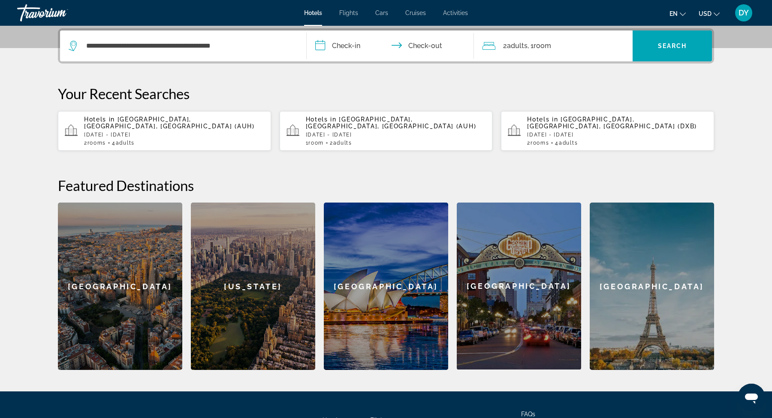
click at [353, 45] on input "**********" at bounding box center [391, 46] width 171 height 33
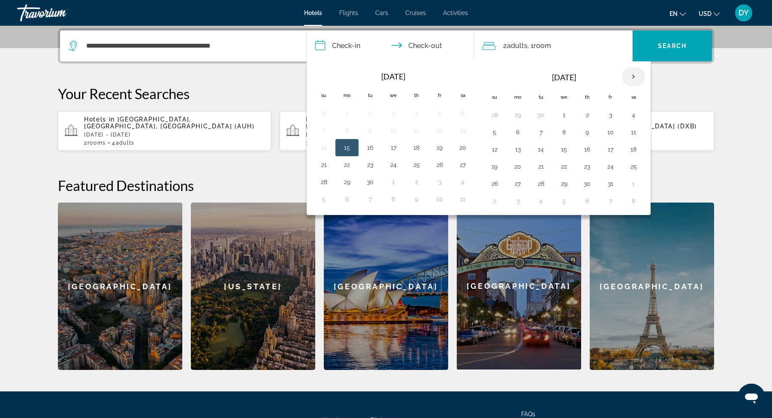
click at [626, 76] on th "Next month" at bounding box center [633, 76] width 23 height 19
click at [559, 164] on button "24" at bounding box center [564, 166] width 14 height 12
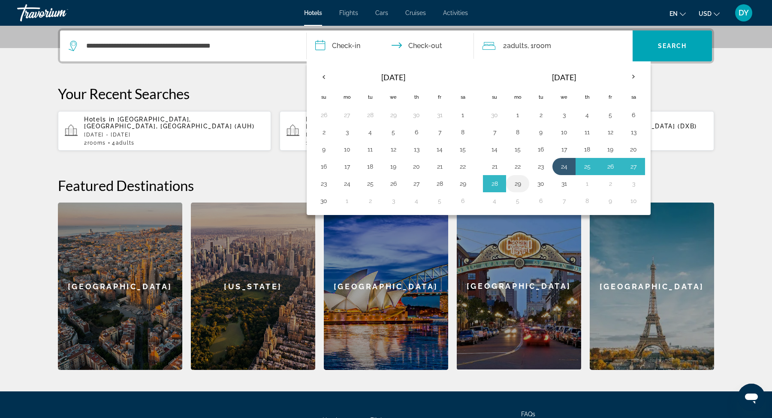
click at [516, 181] on button "29" at bounding box center [518, 183] width 14 height 12
type input "**********"
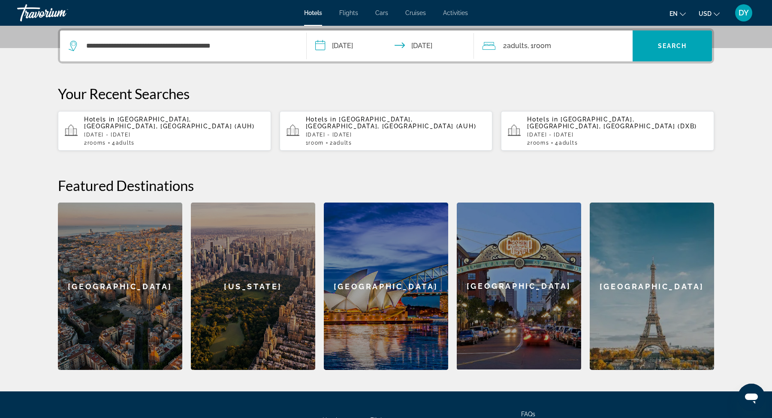
click at [524, 49] on span "Adults" at bounding box center [517, 46] width 21 height 8
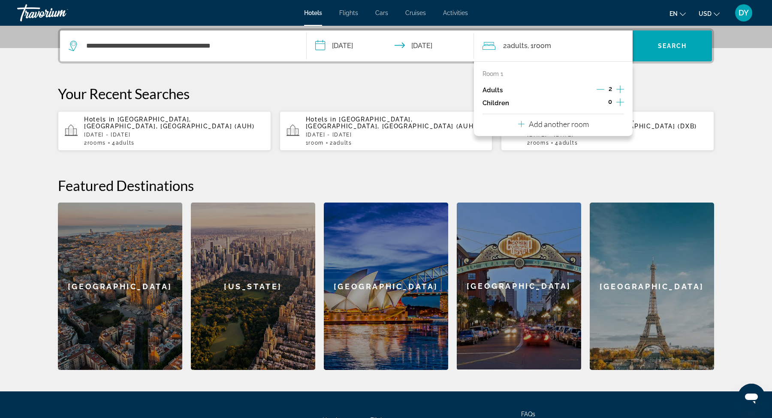
click at [619, 85] on icon "Increment adults" at bounding box center [620, 89] width 8 height 10
click at [670, 45] on span "Search" at bounding box center [672, 45] width 29 height 7
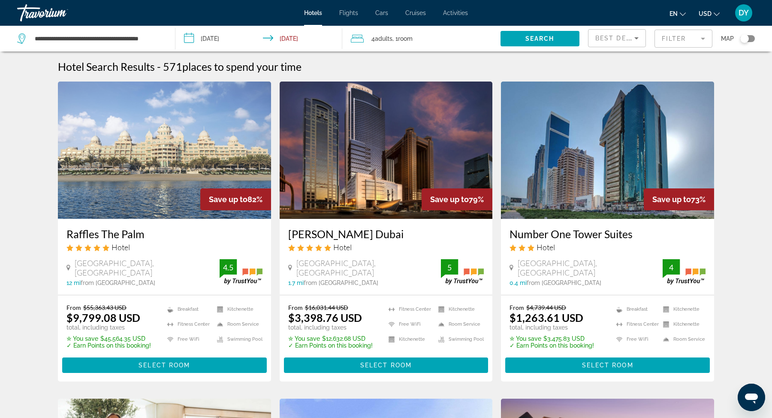
click at [377, 37] on span "Adults" at bounding box center [384, 38] width 18 height 7
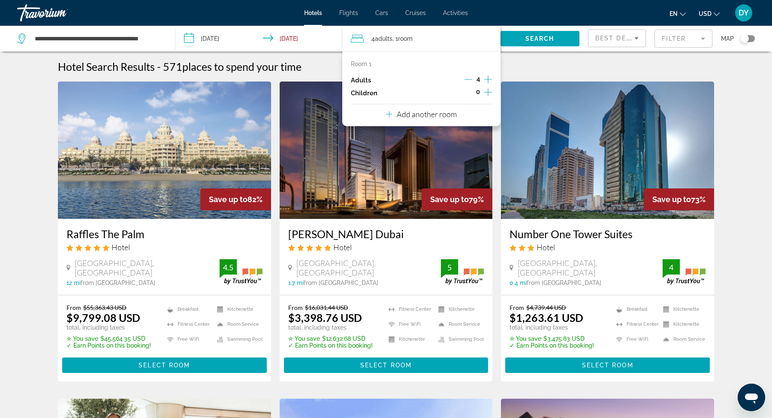
click at [467, 79] on icon "Decrement adults" at bounding box center [468, 79] width 8 height 0
click at [537, 41] on span "Search" at bounding box center [539, 38] width 29 height 7
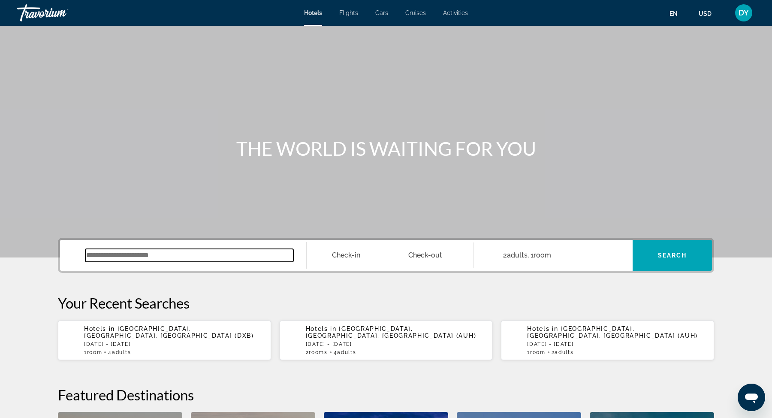
click at [122, 257] on input "Search widget" at bounding box center [189, 255] width 208 height 13
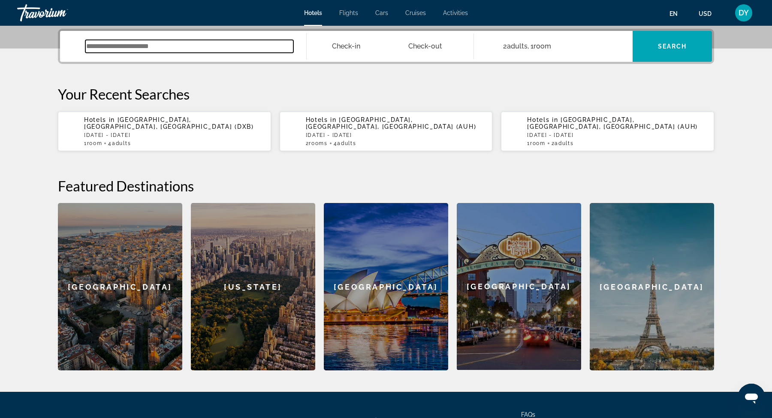
scroll to position [209, 0]
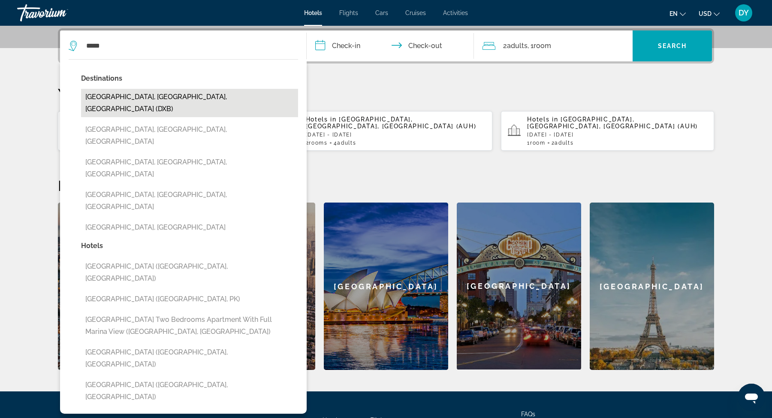
click at [189, 97] on button "[GEOGRAPHIC_DATA], [GEOGRAPHIC_DATA], [GEOGRAPHIC_DATA] (DXB)" at bounding box center [189, 103] width 217 height 28
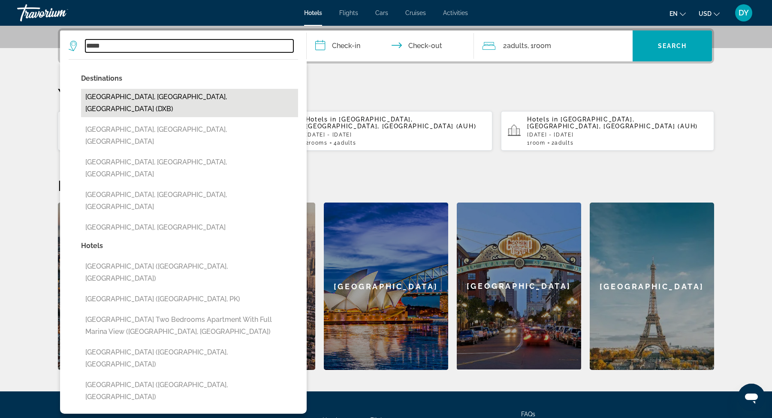
type input "**********"
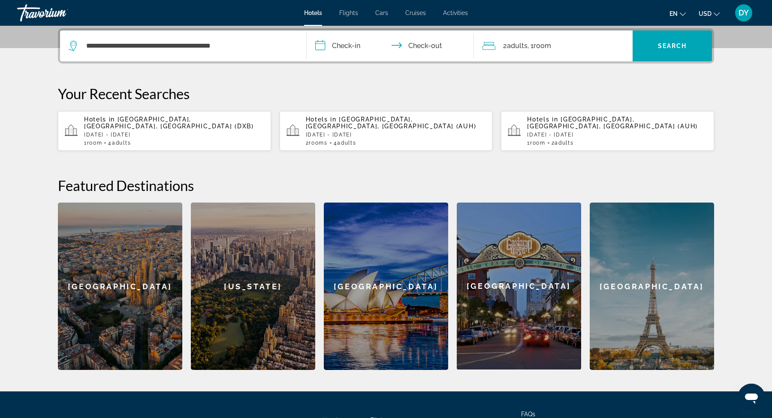
click at [356, 41] on input "**********" at bounding box center [391, 46] width 171 height 33
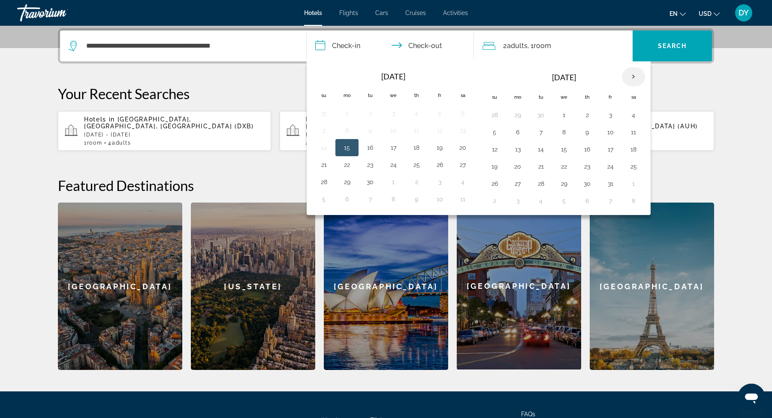
click at [630, 72] on th "Next month" at bounding box center [633, 76] width 23 height 19
click at [631, 72] on th "Next month" at bounding box center [633, 76] width 23 height 19
click at [560, 160] on button "24" at bounding box center [564, 166] width 14 height 12
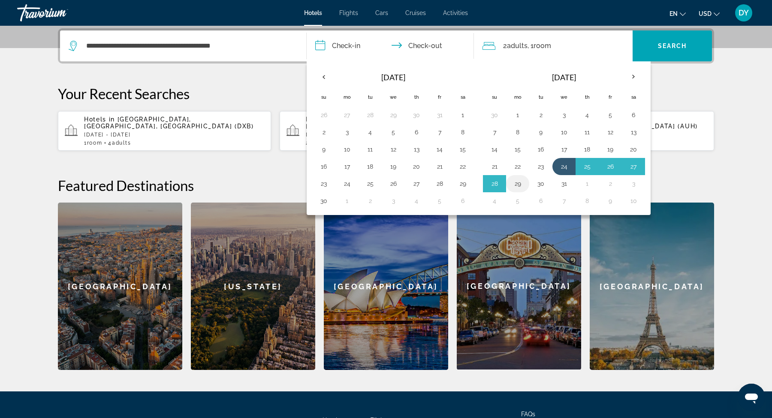
click at [517, 179] on button "29" at bounding box center [518, 183] width 14 height 12
type input "**********"
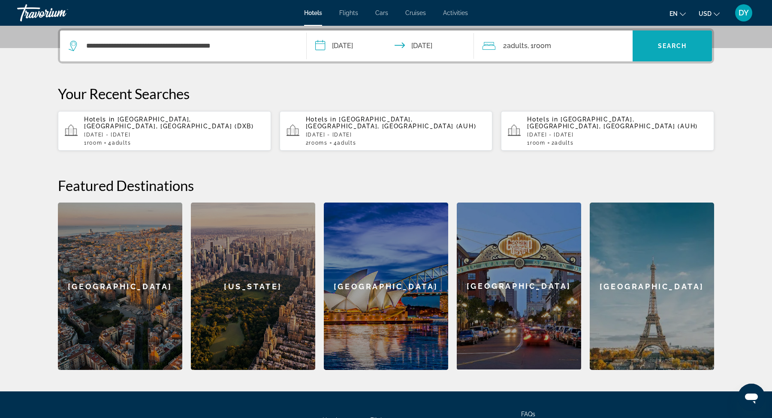
click at [666, 45] on span "Search" at bounding box center [672, 45] width 29 height 7
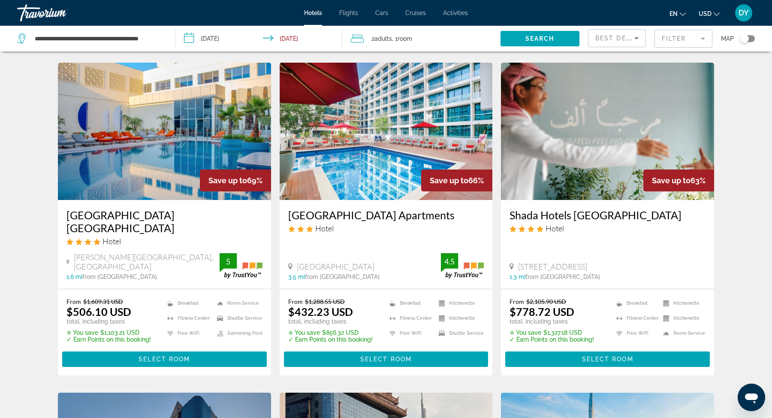
scroll to position [337, 0]
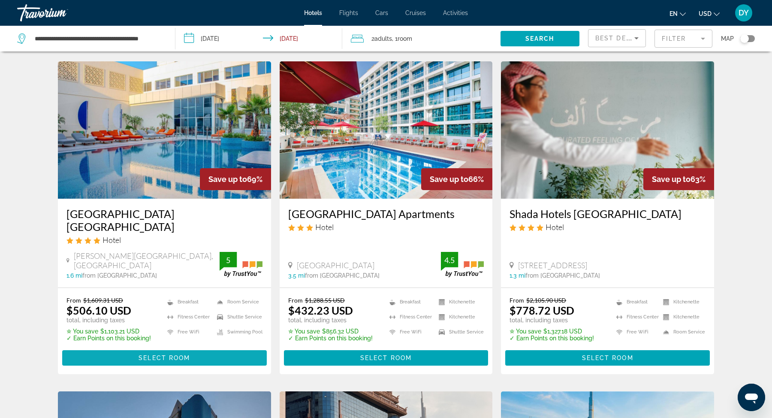
click at [165, 354] on span "Select Room" at bounding box center [163, 357] width 51 height 7
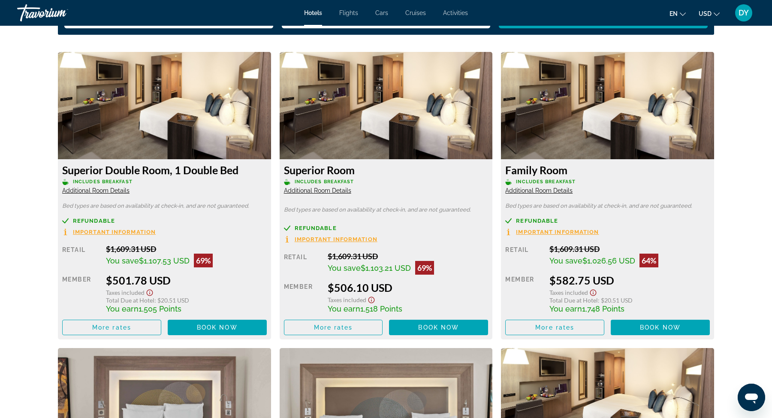
scroll to position [1162, 0]
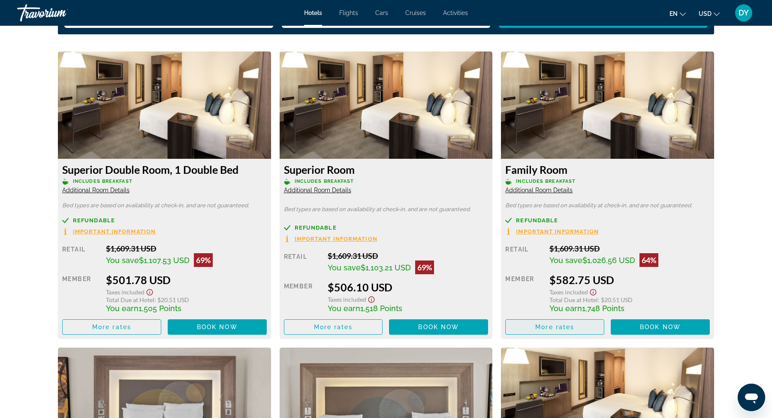
click at [557, 327] on span "More rates" at bounding box center [554, 326] width 39 height 7
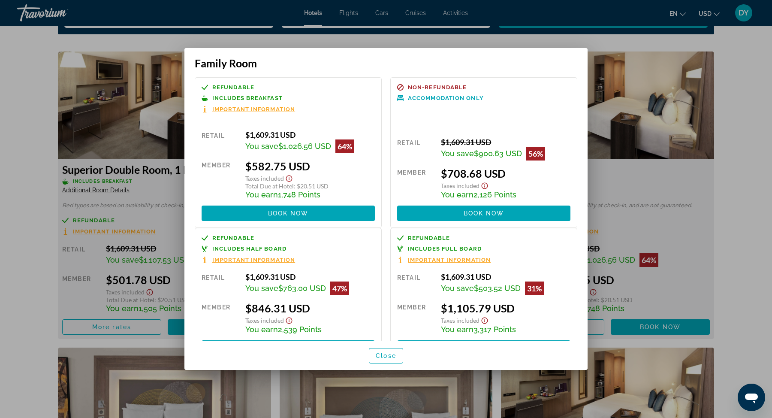
scroll to position [0, 0]
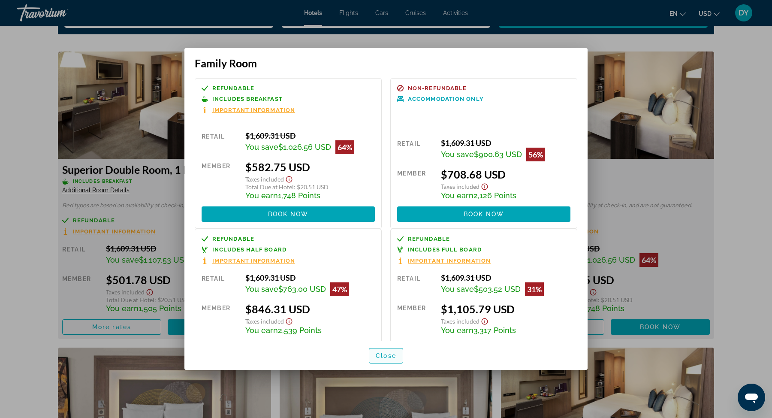
click at [390, 356] on span "Close" at bounding box center [386, 355] width 21 height 7
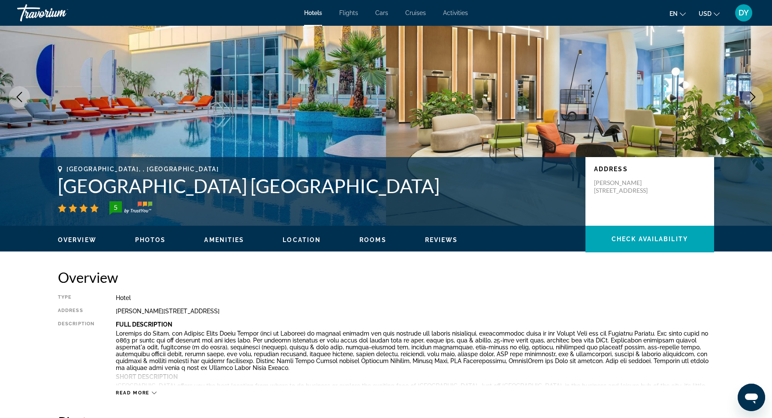
scroll to position [55, 0]
